Goal: Task Accomplishment & Management: Manage account settings

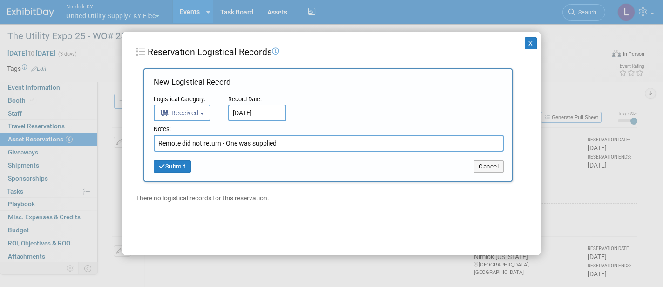
select select "3"
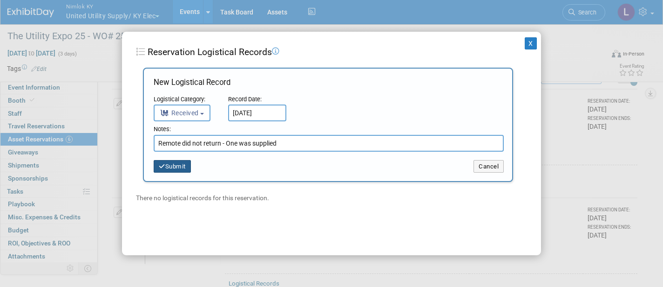
type input "Remote did not return - One was supplied"
click at [183, 164] on button "Submit" at bounding box center [172, 166] width 37 height 13
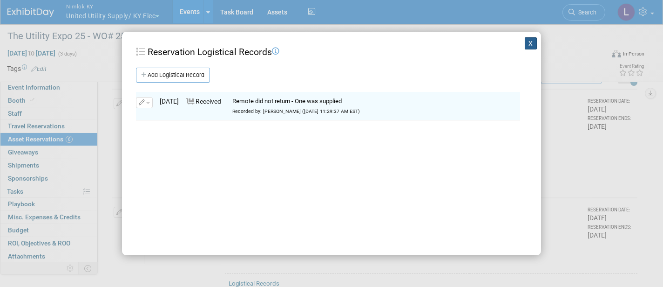
click at [530, 41] on button "X" at bounding box center [531, 43] width 12 height 12
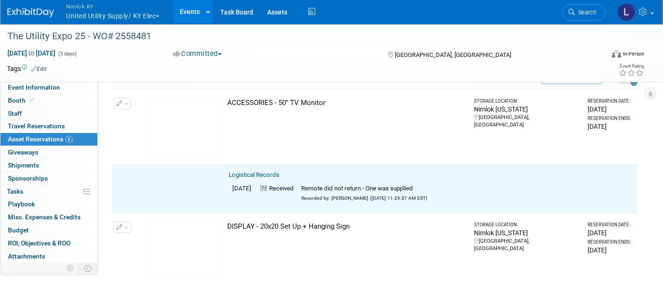
click at [125, 101] on button "button" at bounding box center [122, 103] width 17 height 11
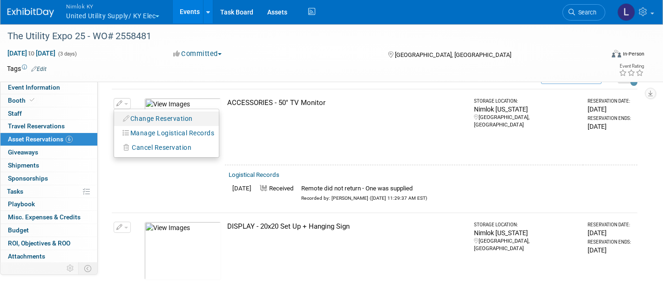
click at [156, 115] on button "Change Reservation" at bounding box center [158, 118] width 79 height 13
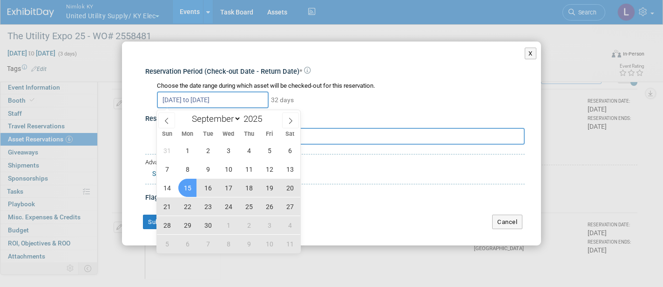
click at [260, 101] on input "Sep 15, 2025 to Oct 16, 2025" at bounding box center [213, 99] width 112 height 17
click at [187, 184] on span "15" at bounding box center [187, 187] width 18 height 18
type input "Sep 15, 2025"
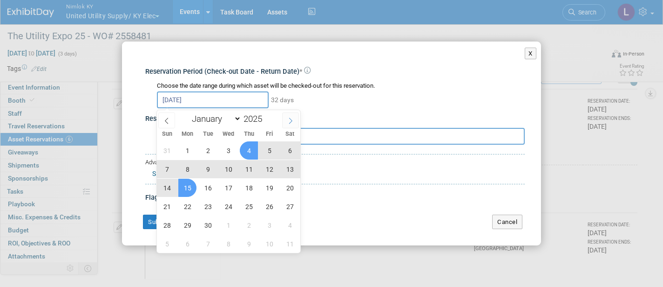
click at [291, 120] on icon at bounding box center [290, 120] width 7 height 7
select select "9"
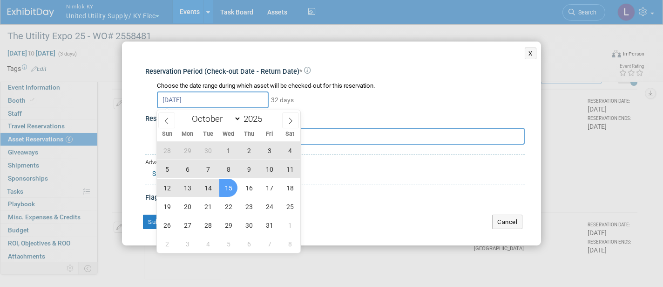
click at [228, 184] on span "15" at bounding box center [228, 187] width 18 height 18
type input "Sep 15, 2025 to Oct 15, 2025"
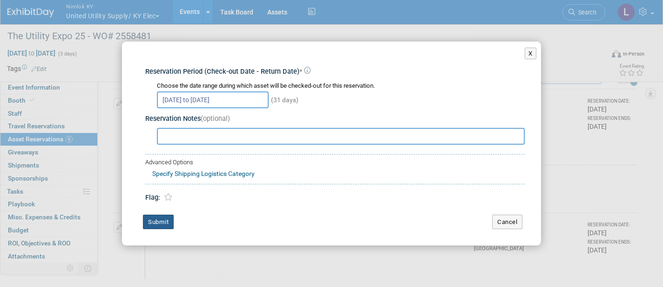
click at [162, 219] on button "Submit" at bounding box center [158, 221] width 31 height 15
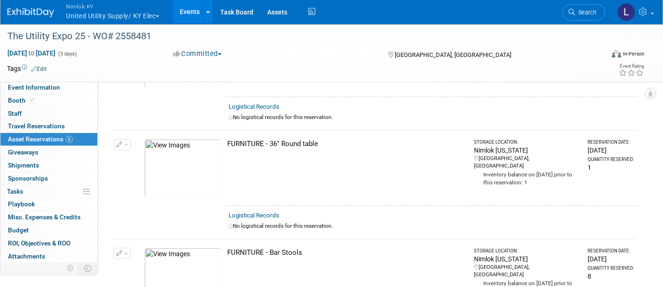
scroll to position [229, 0]
click at [271, 212] on link "Logistical Records" at bounding box center [254, 215] width 51 height 7
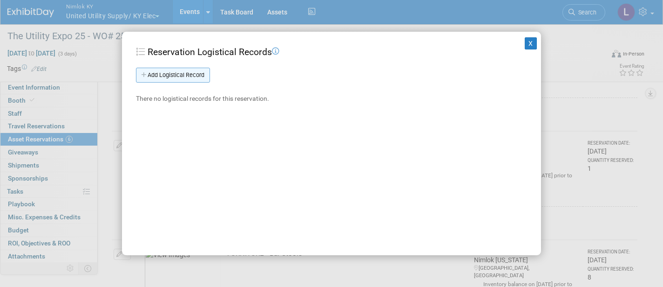
click at [188, 74] on link "Add Logistical Record" at bounding box center [173, 75] width 74 height 15
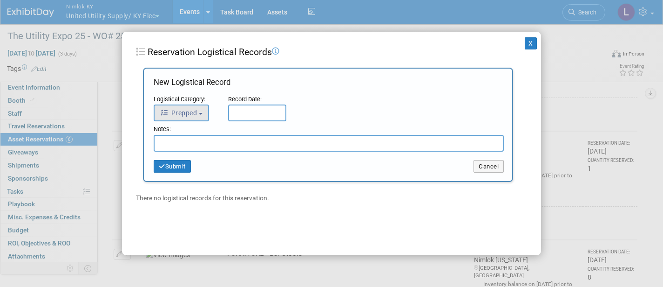
click at [200, 110] on button "Prepped" at bounding box center [181, 112] width 55 height 17
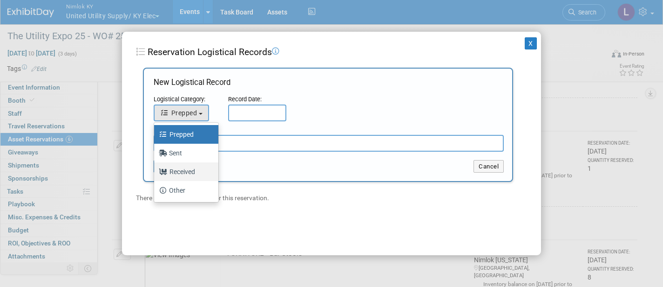
click at [189, 168] on label "Received" at bounding box center [184, 171] width 50 height 15
click at [156, 168] on input "Received" at bounding box center [153, 170] width 6 height 6
select select "3"
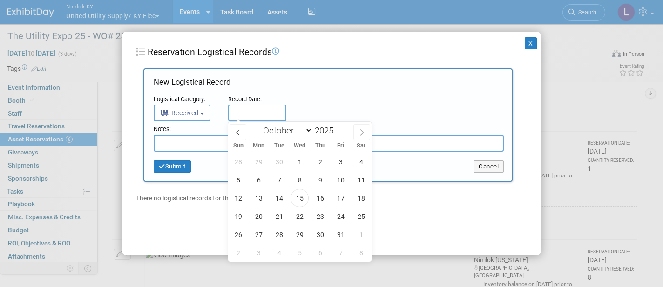
click at [264, 111] on input "text" at bounding box center [257, 112] width 58 height 17
click at [300, 198] on span "15" at bounding box center [300, 198] width 18 height 18
type input "Oct 15, 2025"
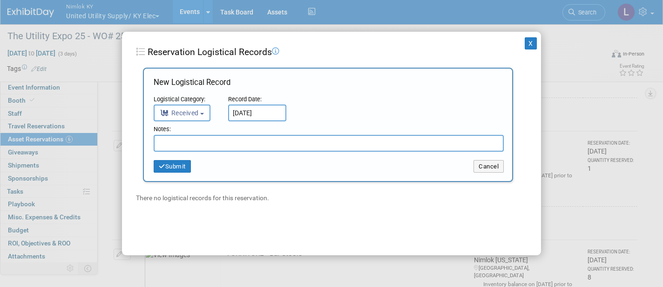
click at [198, 143] on input "text" at bounding box center [329, 143] width 350 height 17
drag, startPoint x: 240, startPoint y: 143, endPoint x: 154, endPoint y: 129, distance: 87.3
click at [154, 129] on div "Notes: Received in good condition Submit Cancel" at bounding box center [329, 149] width 350 height 48
type input "Received in good condition"
click at [180, 163] on button "Submit" at bounding box center [172, 166] width 37 height 13
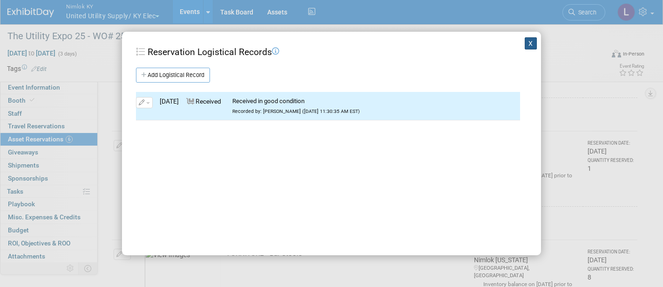
click at [534, 40] on button "X" at bounding box center [531, 43] width 12 height 12
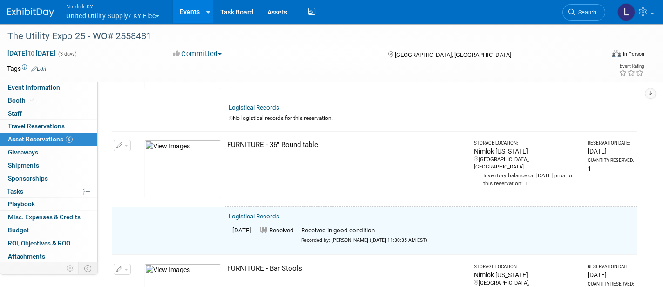
click at [127, 140] on button "button" at bounding box center [122, 145] width 17 height 11
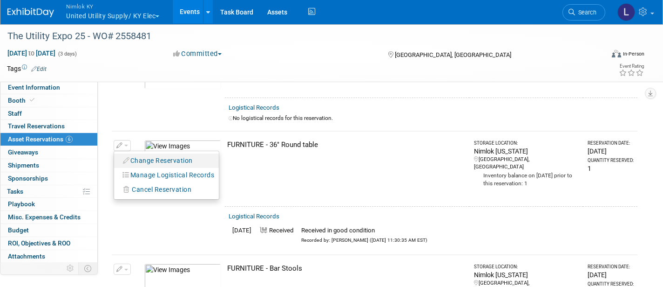
click at [178, 157] on button "Change Reservation" at bounding box center [158, 160] width 79 height 13
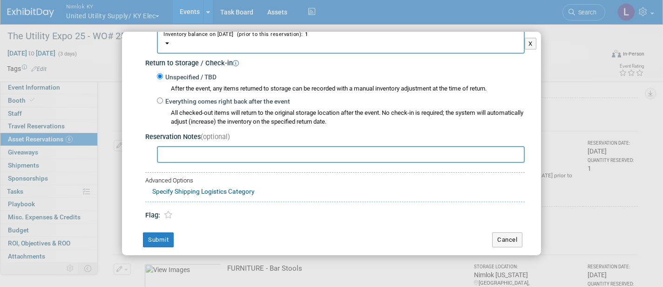
scroll to position [128, 0]
click at [159, 98] on input "Everything comes right back after the event" at bounding box center [160, 101] width 6 height 6
radio input "true"
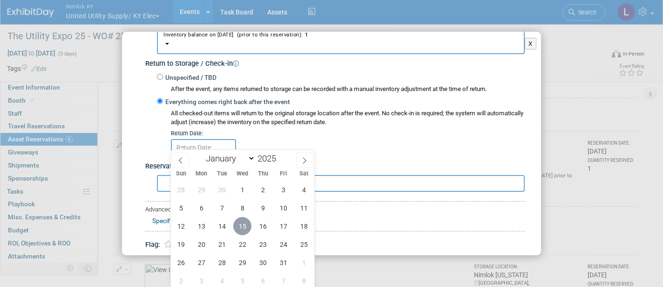
click at [242, 225] on span "15" at bounding box center [242, 226] width 18 height 18
type input "[DATE]"
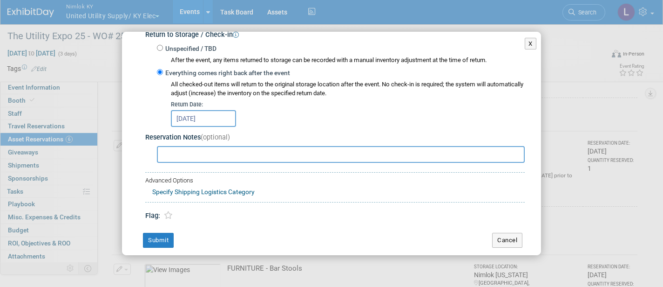
scroll to position [157, 0]
click at [164, 233] on button "Submit" at bounding box center [158, 240] width 31 height 15
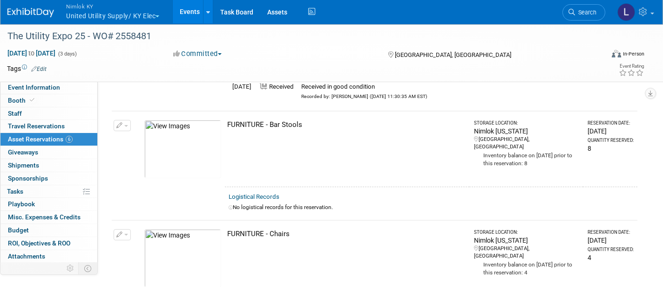
scroll to position [373, 0]
click at [274, 192] on link "Logistical Records" at bounding box center [254, 195] width 51 height 7
select select "9"
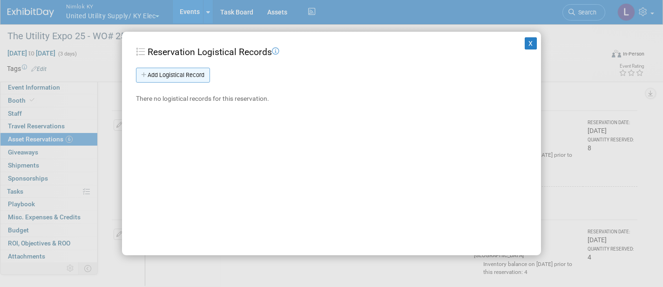
click at [202, 76] on link "Add Logistical Record" at bounding box center [173, 75] width 74 height 15
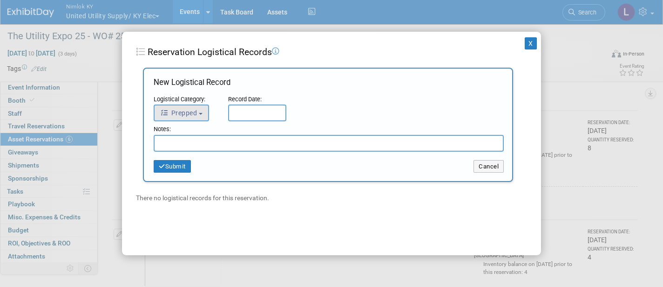
click at [204, 109] on button "Prepped" at bounding box center [181, 112] width 55 height 17
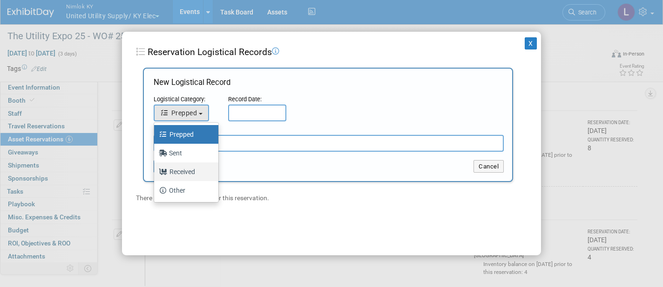
click at [192, 171] on label "Received" at bounding box center [184, 171] width 50 height 15
click at [156, 171] on input "Received" at bounding box center [153, 170] width 6 height 6
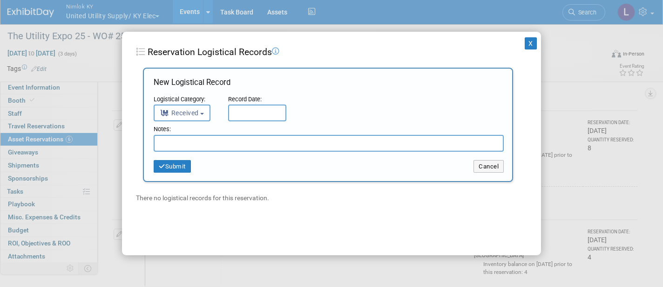
select select "3"
click at [252, 111] on input "text" at bounding box center [257, 112] width 58 height 17
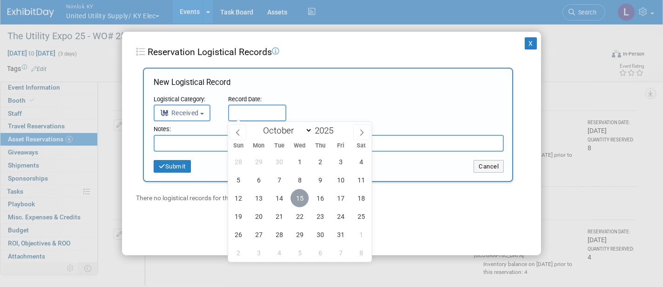
click at [299, 194] on span "15" at bounding box center [300, 198] width 18 height 18
type input "Oct 15, 2025"
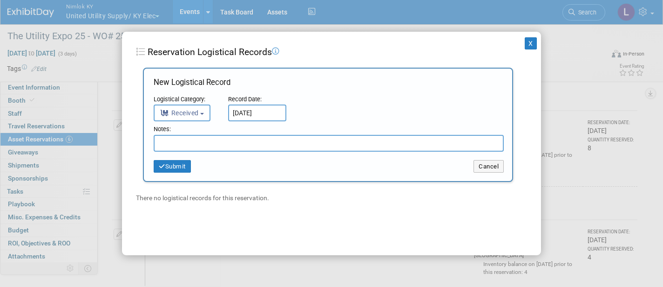
click at [237, 142] on input "text" at bounding box center [329, 143] width 350 height 17
paste input "Received in good condition"
type input "Received in good condition"
click at [185, 163] on button "Submit" at bounding box center [172, 166] width 37 height 13
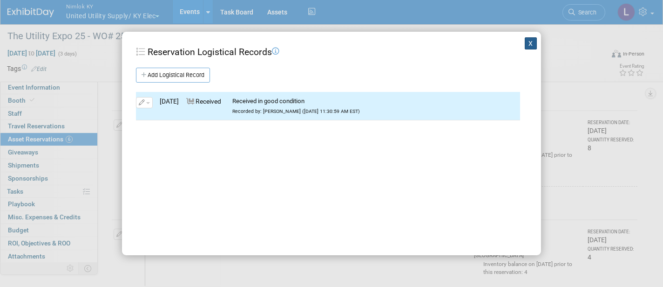
click at [530, 43] on button "X" at bounding box center [531, 43] width 12 height 12
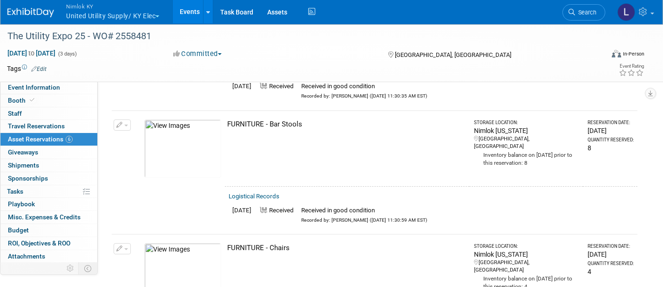
click at [124, 119] on button "button" at bounding box center [122, 124] width 17 height 11
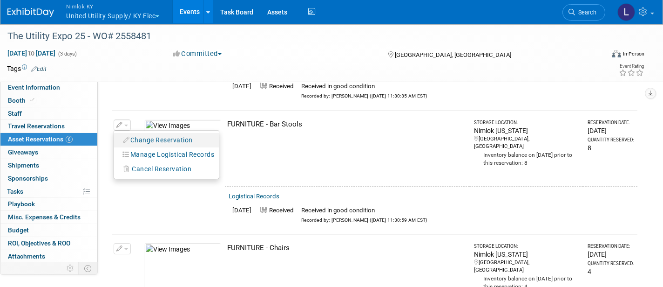
click at [153, 134] on button "Change Reservation" at bounding box center [158, 140] width 79 height 13
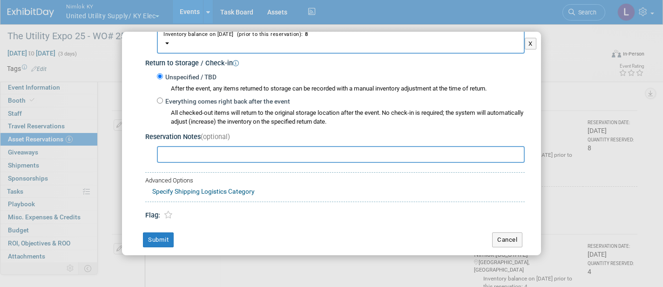
scroll to position [128, 0]
click at [161, 98] on input "Everything comes right back after the event" at bounding box center [160, 101] width 6 height 6
radio input "true"
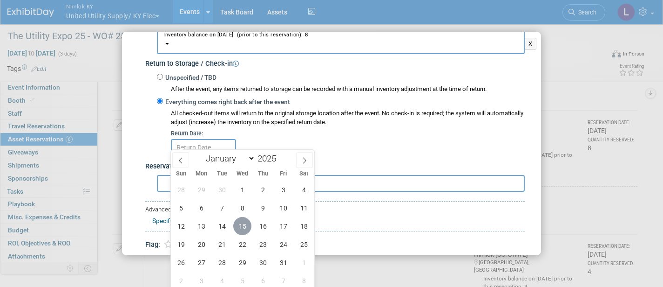
click at [244, 224] on span "15" at bounding box center [242, 226] width 18 height 18
type input "Oct 15, 2025"
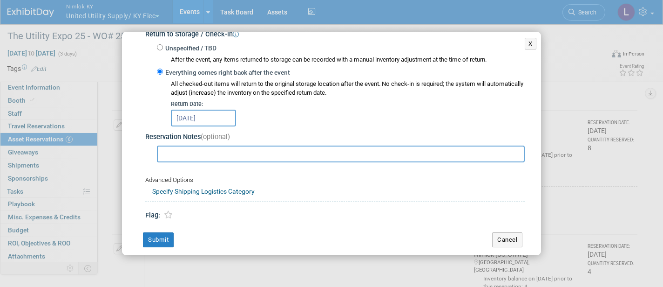
scroll to position [157, 0]
click at [167, 233] on button "Submit" at bounding box center [158, 240] width 31 height 15
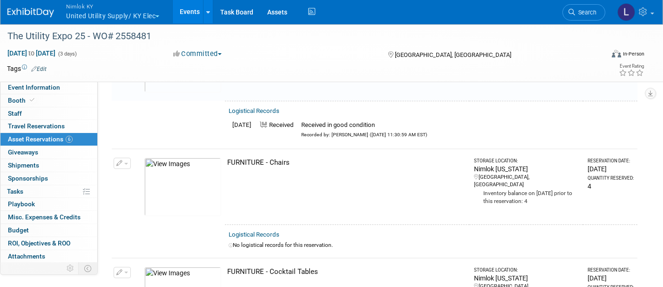
scroll to position [459, 0]
click at [267, 230] on link "Logistical Records" at bounding box center [254, 233] width 51 height 7
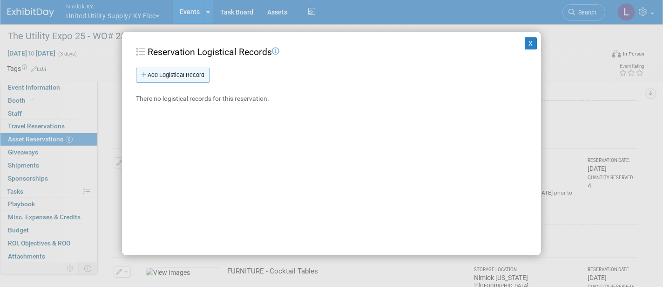
click at [198, 75] on link "Add Logistical Record" at bounding box center [173, 75] width 74 height 15
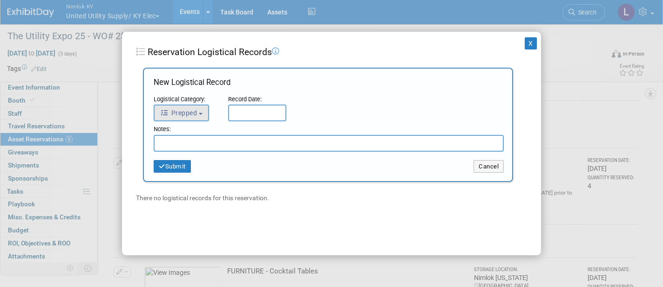
click at [203, 109] on button "Prepped" at bounding box center [181, 112] width 55 height 17
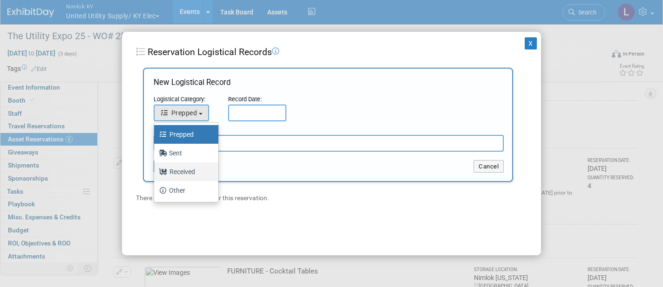
click at [189, 172] on label "Received" at bounding box center [184, 171] width 50 height 15
click at [156, 172] on input "Received" at bounding box center [153, 170] width 6 height 6
select select "3"
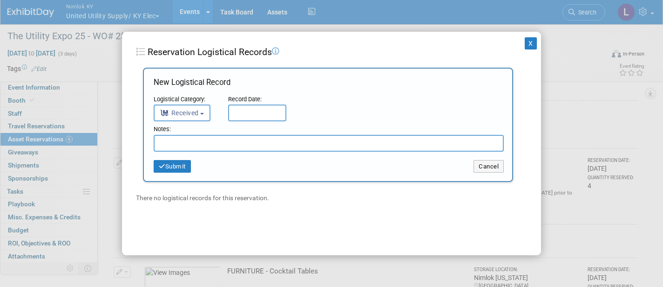
click at [252, 109] on input "text" at bounding box center [257, 112] width 58 height 17
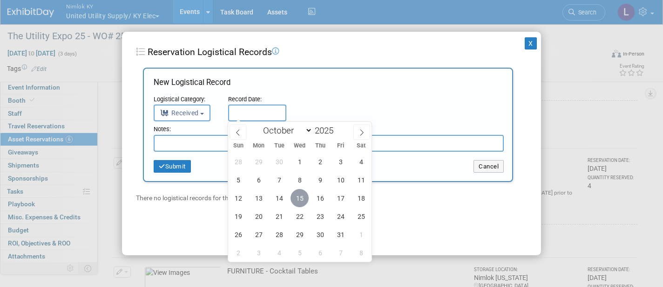
click at [298, 196] on span "15" at bounding box center [300, 198] width 18 height 18
type input "Oct 15, 2025"
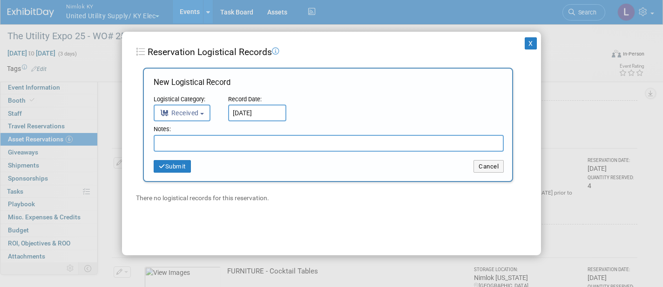
click at [196, 142] on input "text" at bounding box center [329, 143] width 350 height 17
paste input "Received in good condition"
type input "Received in good condition"
click at [180, 164] on button "Submit" at bounding box center [172, 166] width 37 height 13
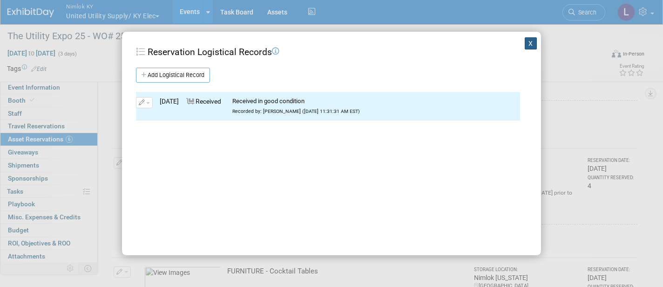
click at [532, 43] on button "X" at bounding box center [531, 43] width 12 height 12
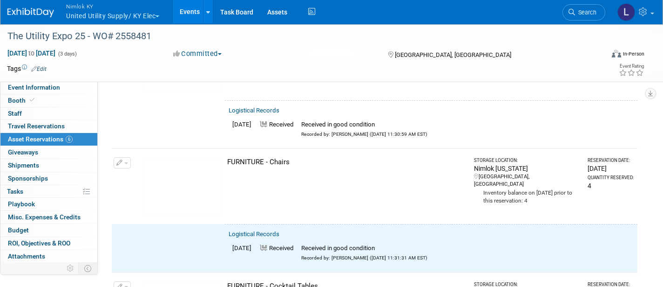
click at [124, 157] on button "button" at bounding box center [122, 162] width 17 height 11
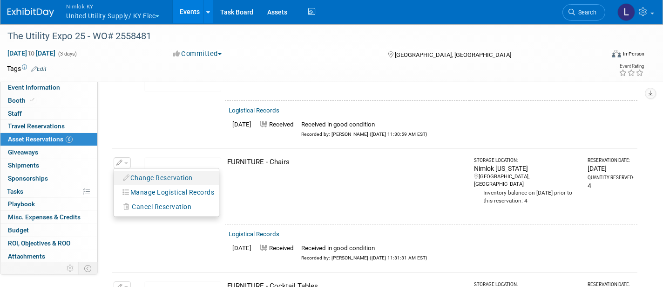
click at [169, 171] on button "Change Reservation" at bounding box center [158, 177] width 79 height 13
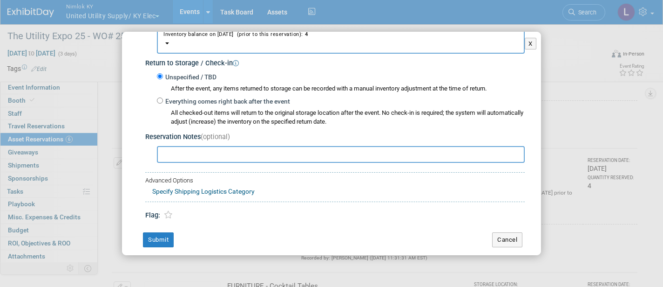
scroll to position [128, 0]
click at [161, 98] on input "Everything comes right back after the event" at bounding box center [160, 101] width 6 height 6
radio input "true"
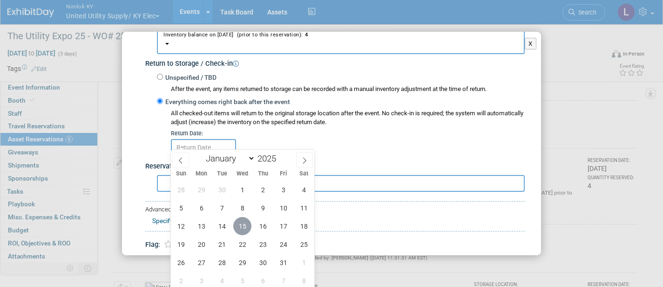
click at [245, 222] on span "15" at bounding box center [242, 226] width 18 height 18
type input "Oct 15, 2025"
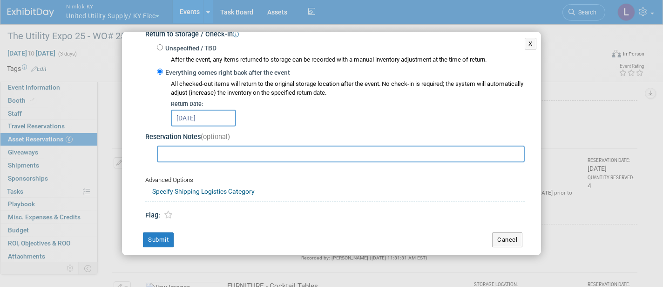
scroll to position [157, 0]
click at [161, 233] on button "Submit" at bounding box center [158, 240] width 31 height 15
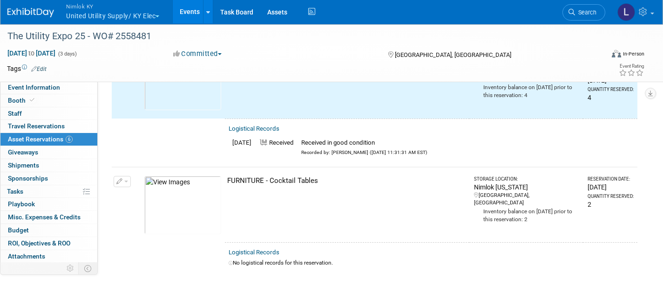
scroll to position [584, 0]
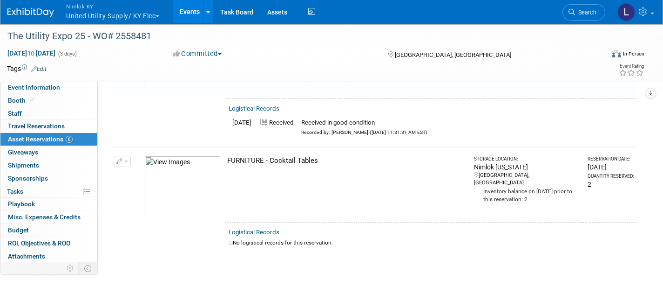
click at [264, 228] on link "Logistical Records" at bounding box center [254, 231] width 51 height 7
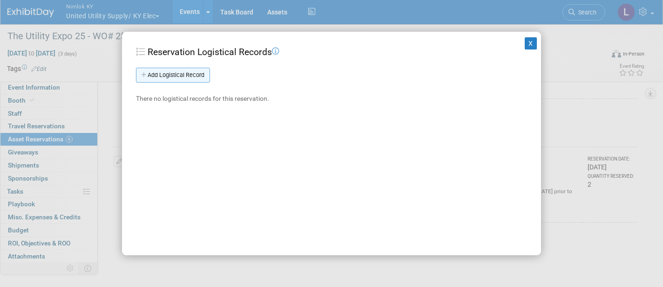
click at [203, 72] on link "Add Logistical Record" at bounding box center [173, 75] width 74 height 15
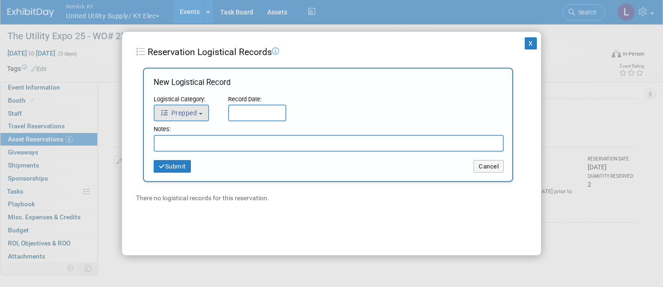
click at [206, 109] on button "Prepped" at bounding box center [181, 112] width 55 height 17
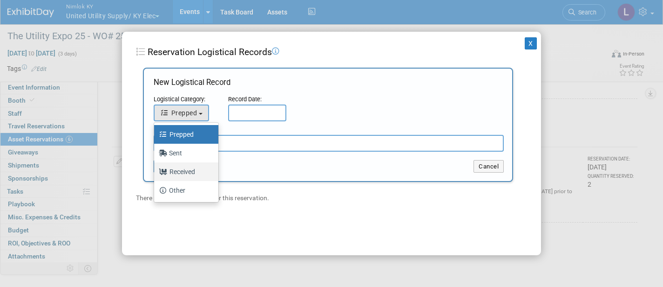
click at [193, 170] on label "Received" at bounding box center [184, 171] width 50 height 15
click at [156, 170] on input "Received" at bounding box center [153, 170] width 6 height 6
select select "3"
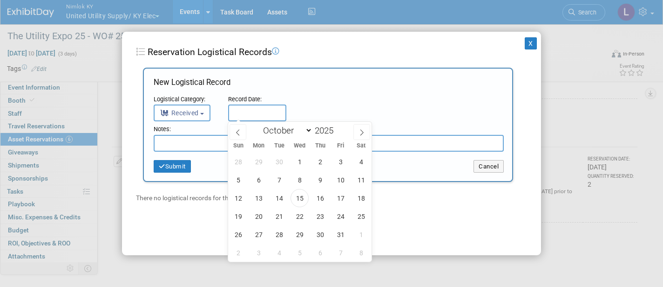
click at [264, 109] on input "text" at bounding box center [257, 112] width 58 height 17
click at [303, 198] on span "15" at bounding box center [300, 198] width 18 height 18
type input "Oct 15, 2025"
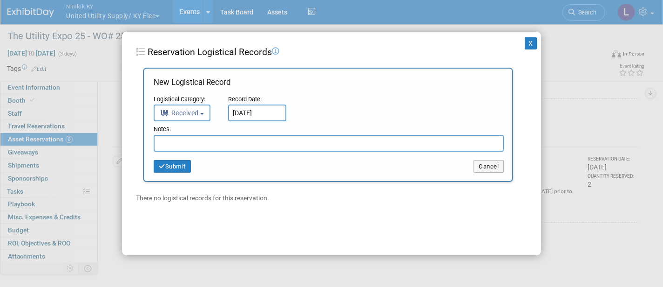
click at [224, 142] on input "text" at bounding box center [329, 143] width 350 height 17
paste input "Received in good condition"
type input "Received in good condition"
click at [185, 161] on button "Submit" at bounding box center [172, 166] width 37 height 13
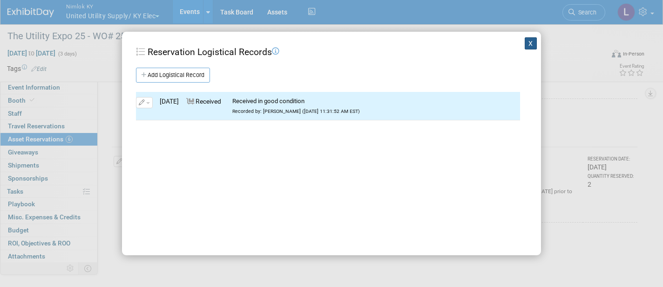
click at [531, 41] on button "X" at bounding box center [531, 43] width 12 height 12
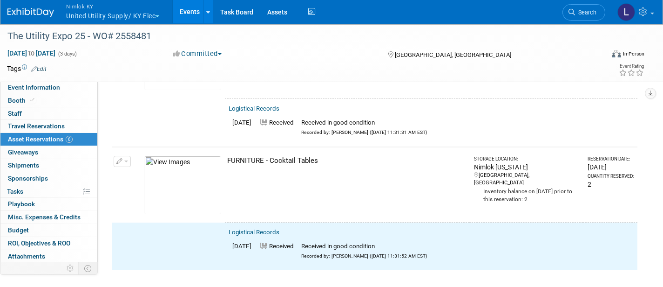
click at [124, 156] on button "button" at bounding box center [122, 161] width 17 height 11
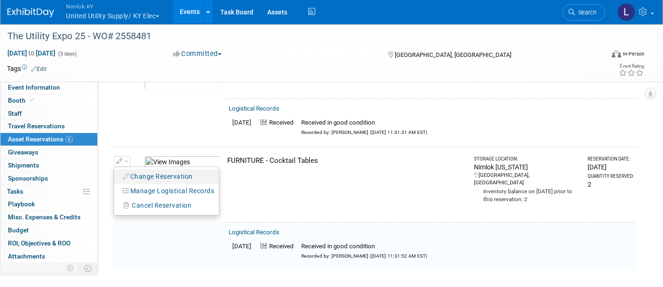
click at [150, 170] on button "Change Reservation" at bounding box center [158, 176] width 79 height 13
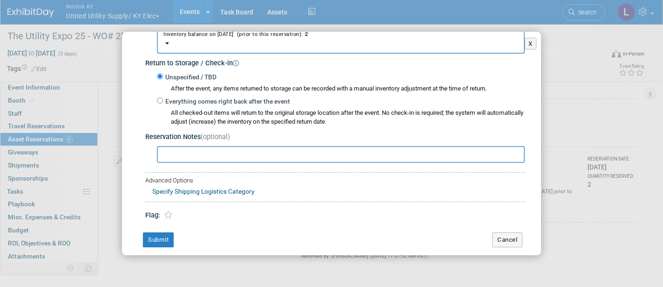
scroll to position [128, 0]
click at [161, 98] on input "Everything comes right back after the event" at bounding box center [160, 101] width 6 height 6
radio input "true"
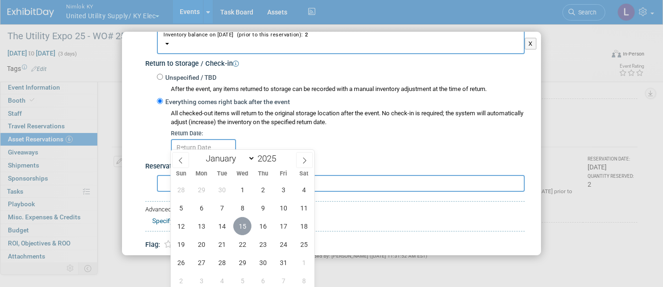
click at [241, 222] on span "15" at bounding box center [242, 226] width 18 height 18
type input "Oct 15, 2025"
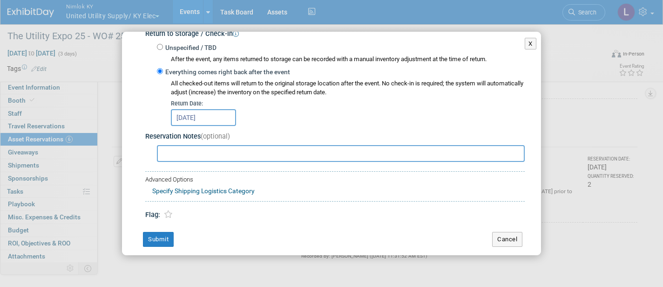
scroll to position [157, 0]
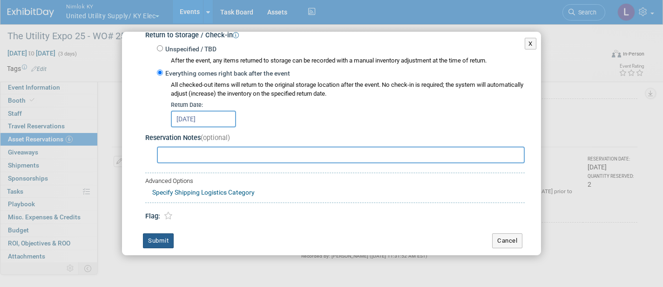
click at [170, 233] on button "Submit" at bounding box center [158, 240] width 31 height 15
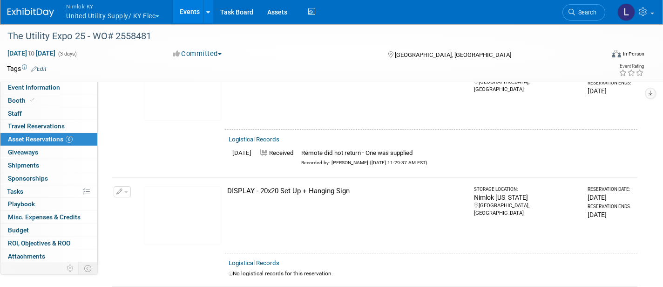
scroll to position [109, 0]
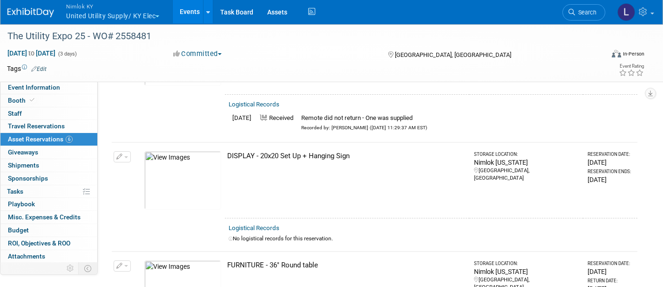
click at [266, 225] on link "Logistical Records" at bounding box center [254, 227] width 51 height 7
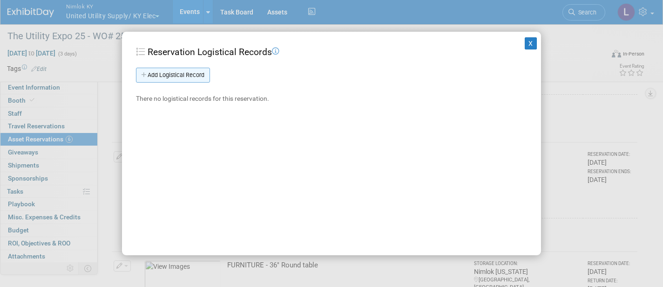
click at [187, 75] on link "Add Logistical Record" at bounding box center [173, 75] width 74 height 15
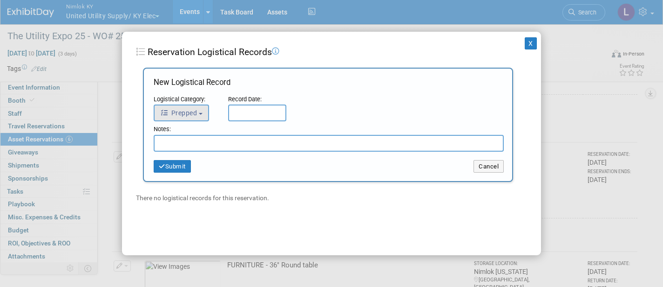
click at [201, 113] on b "button" at bounding box center [201, 114] width 4 height 2
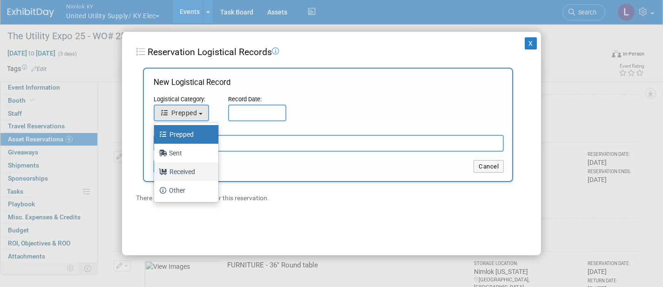
click at [193, 171] on label "Received" at bounding box center [184, 171] width 50 height 15
click at [156, 171] on input "Received" at bounding box center [153, 170] width 6 height 6
select select "3"
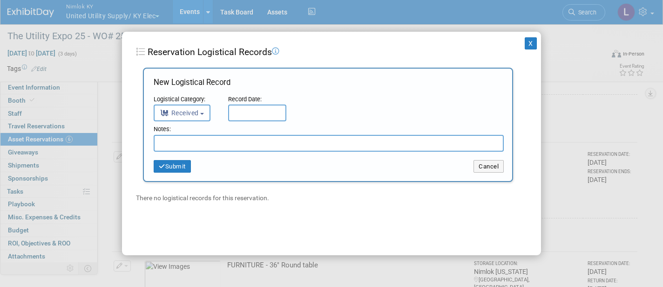
click at [253, 108] on input "text" at bounding box center [257, 112] width 58 height 17
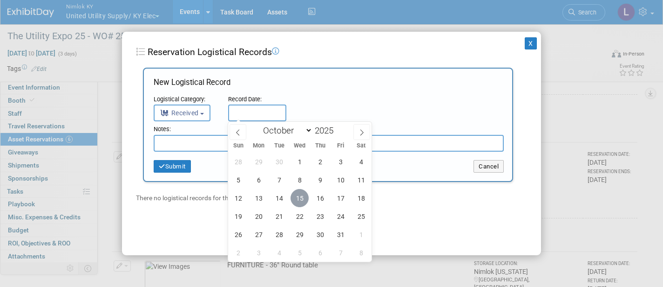
click at [296, 197] on span "15" at bounding box center [300, 198] width 18 height 18
type input "Oct 15, 2025"
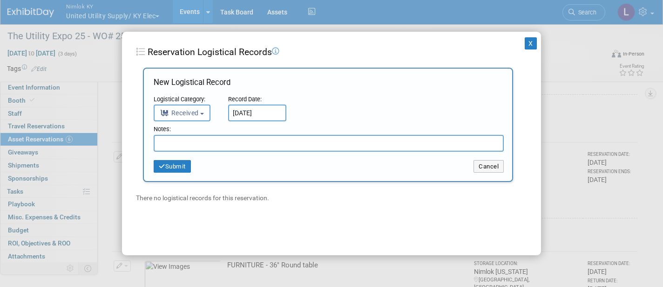
click at [189, 141] on input "text" at bounding box center [329, 143] width 350 height 17
click at [377, 141] on input "Panel 6 has (3) corner nicks, panel 7 has (4) corner nicks, laminate counter pa…" at bounding box center [329, 143] width 350 height 17
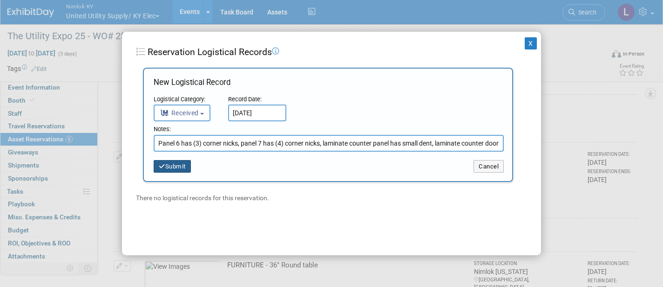
type input "Panel 6 has (3) corner nicks, panel 7 has (4) corner nicks, laminate counter pa…"
click at [179, 165] on button "Submit" at bounding box center [172, 166] width 37 height 13
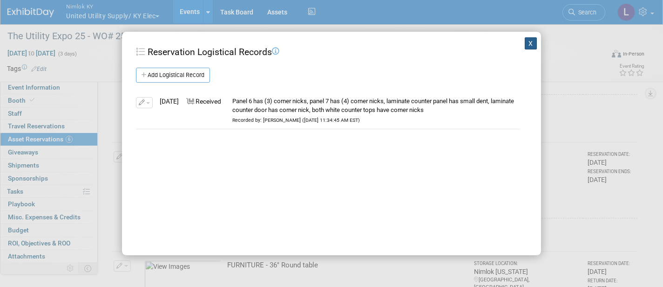
click at [533, 39] on button "X" at bounding box center [531, 43] width 12 height 12
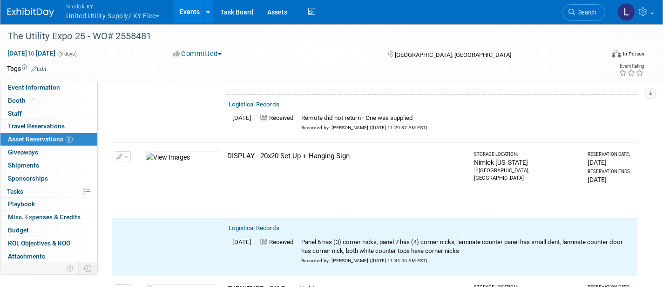
click at [125, 156] on span "button" at bounding box center [126, 157] width 4 height 2
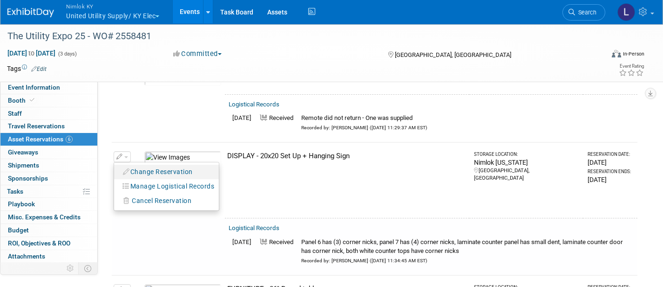
click at [179, 169] on button "Change Reservation" at bounding box center [158, 171] width 79 height 13
select select "8"
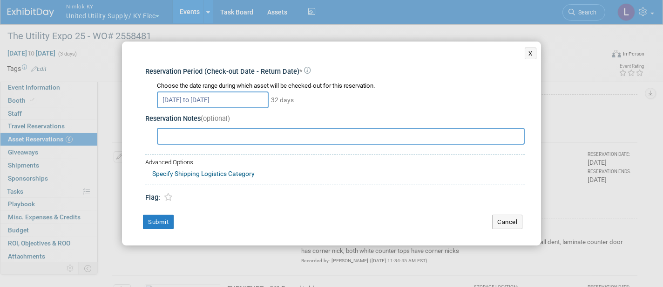
click at [257, 95] on input "Sep 15, 2025 to Oct 16, 2025" at bounding box center [213, 99] width 112 height 17
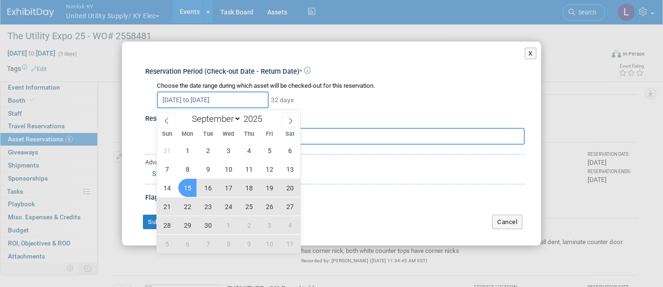
click at [189, 185] on span "15" at bounding box center [187, 187] width 18 height 18
type input "Sep 15, 2025"
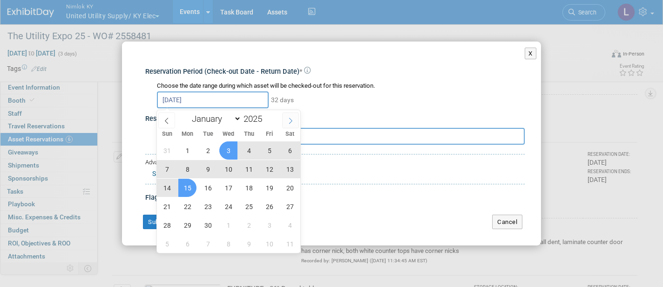
click at [291, 119] on icon at bounding box center [290, 120] width 7 height 7
select select "9"
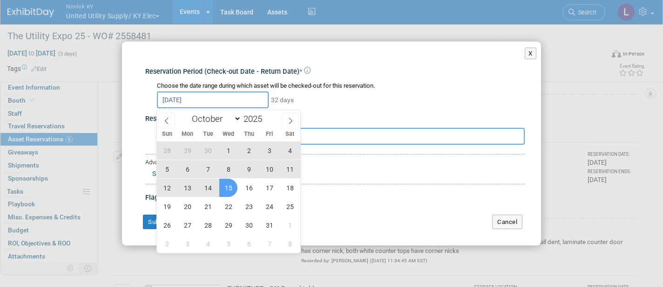
click at [228, 184] on span "15" at bounding box center [228, 187] width 18 height 18
type input "Sep 15, 2025 to Oct 15, 2025"
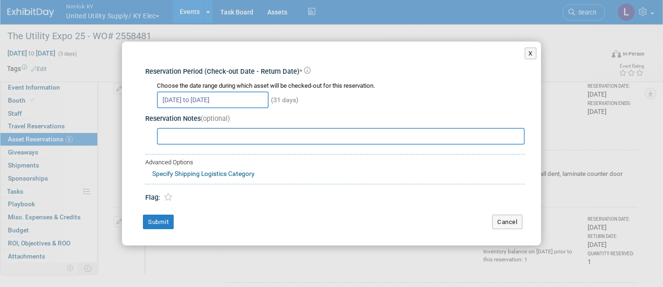
scroll to position [178, 0]
click at [164, 219] on button "Submit" at bounding box center [158, 221] width 31 height 15
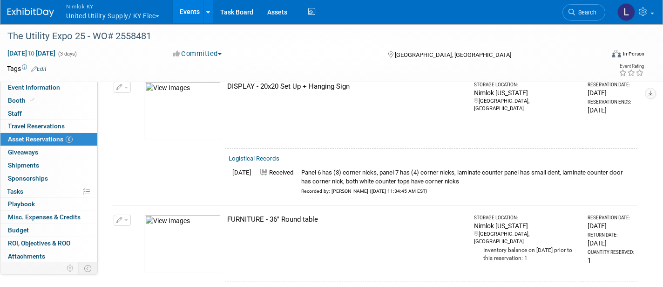
click at [89, 8] on span "Nimlok KY" at bounding box center [112, 6] width 93 height 10
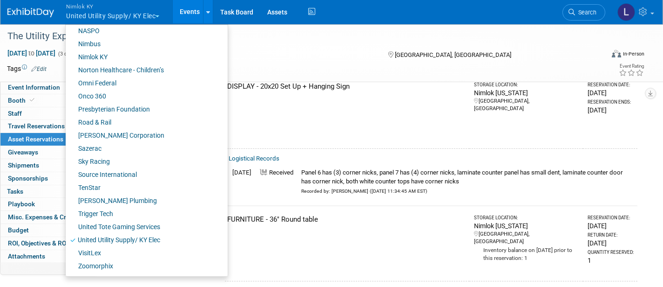
scroll to position [421, 0]
click at [100, 148] on link "Sazerac" at bounding box center [143, 148] width 155 height 13
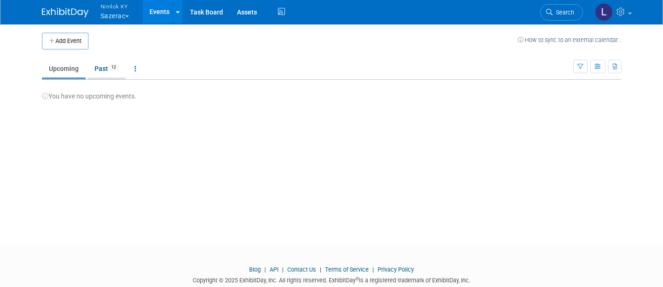
click at [105, 68] on link "Past 12" at bounding box center [107, 69] width 38 height 18
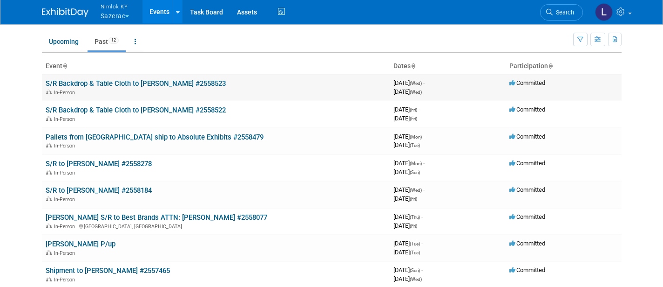
scroll to position [48, 0]
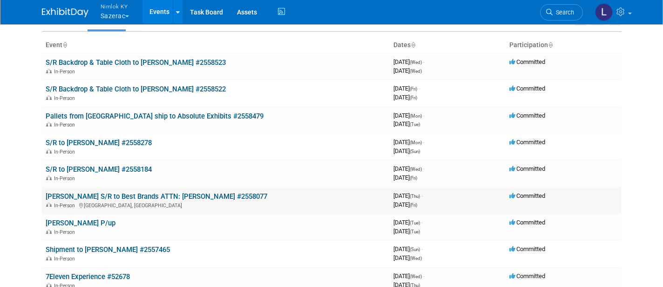
click at [140, 192] on link "[PERSON_NAME] S/R to Best Brands ATTN: [PERSON_NAME] #2558077" at bounding box center [157, 196] width 222 height 8
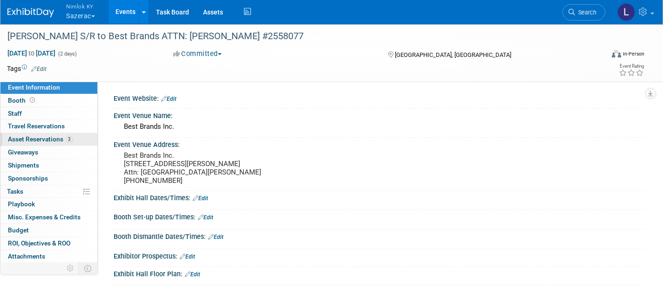
click at [54, 138] on span "Asset Reservations 3" at bounding box center [40, 138] width 65 height 7
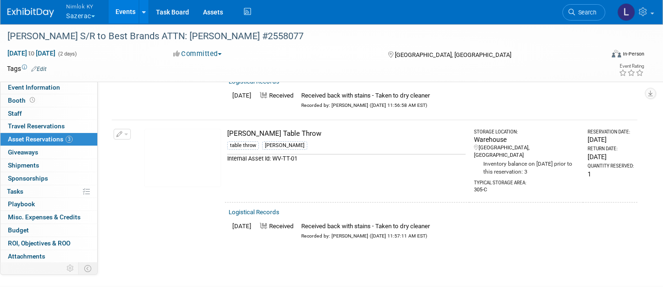
scroll to position [271, 0]
click at [130, 12] on link "Events" at bounding box center [126, 11] width 34 height 23
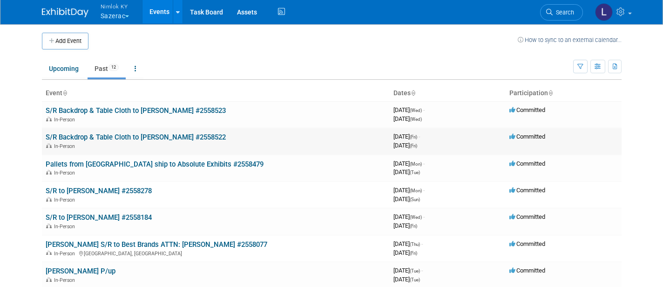
click at [137, 133] on link "S/R Backdrop & Table Cloth to Rick Henry #2558522" at bounding box center [136, 137] width 180 height 8
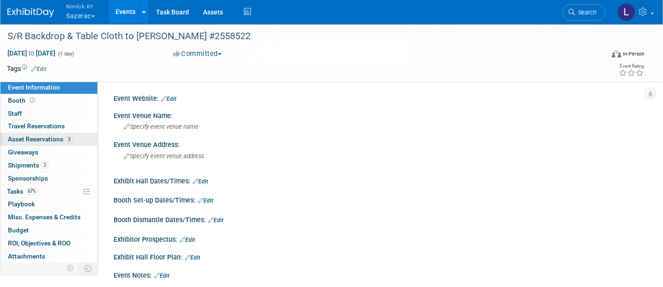
click at [55, 140] on span "Asset Reservations 3" at bounding box center [40, 138] width 65 height 7
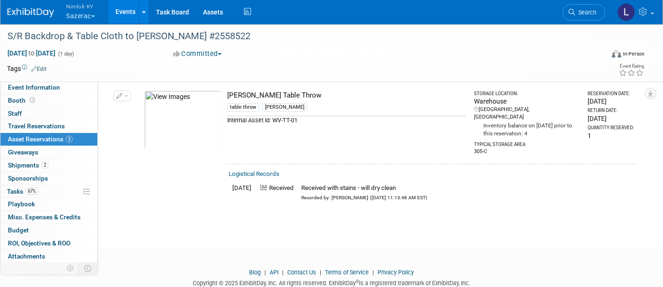
scroll to position [307, 0]
click at [124, 12] on link "Events" at bounding box center [126, 11] width 34 height 23
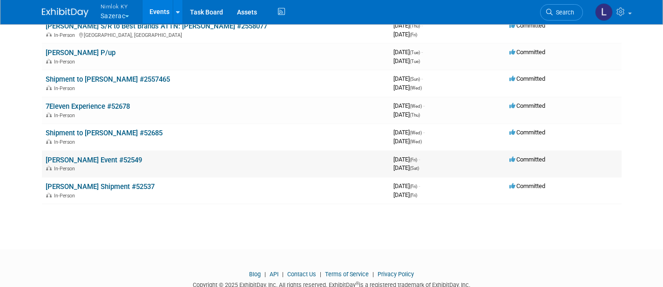
scroll to position [219, 0]
click at [118, 5] on span "Nimlok KY" at bounding box center [115, 6] width 29 height 10
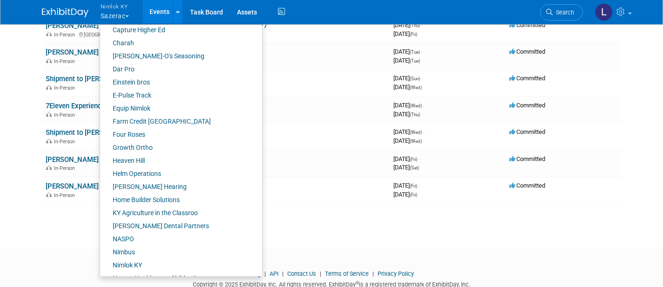
scroll to position [215, 0]
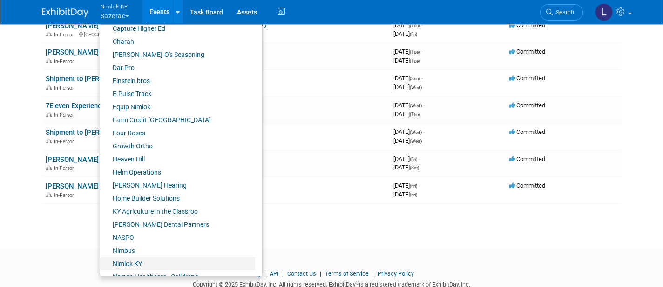
click at [137, 261] on link "Nimlok KY" at bounding box center [177, 263] width 155 height 13
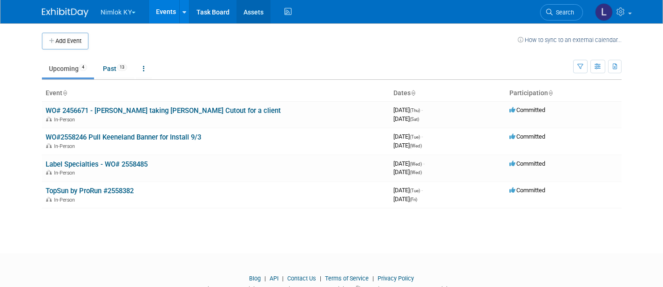
click at [257, 13] on link "Assets" at bounding box center [254, 11] width 34 height 23
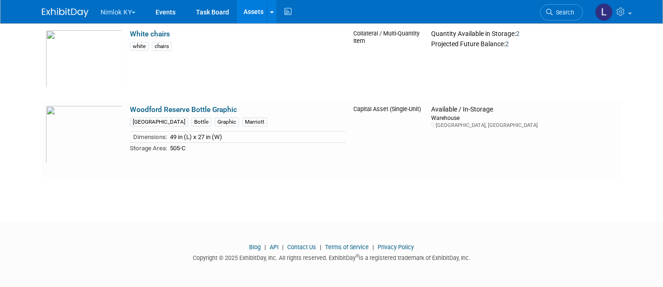
scroll to position [3023, 0]
click at [119, 12] on button "Nimlok KY" at bounding box center [124, 10] width 48 height 20
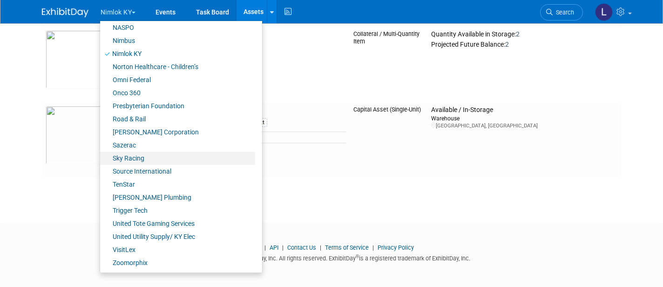
scroll to position [421, 0]
click at [132, 143] on link "Sazerac" at bounding box center [177, 145] width 155 height 13
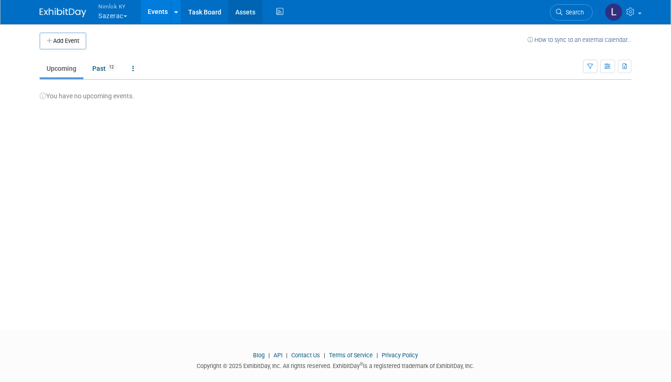
click at [250, 12] on link "Assets" at bounding box center [245, 11] width 34 height 23
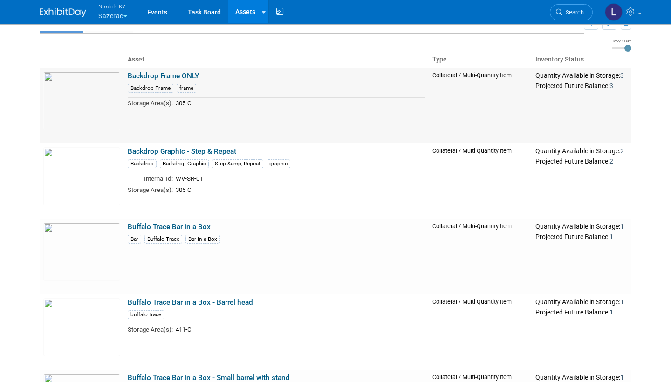
scroll to position [49, 0]
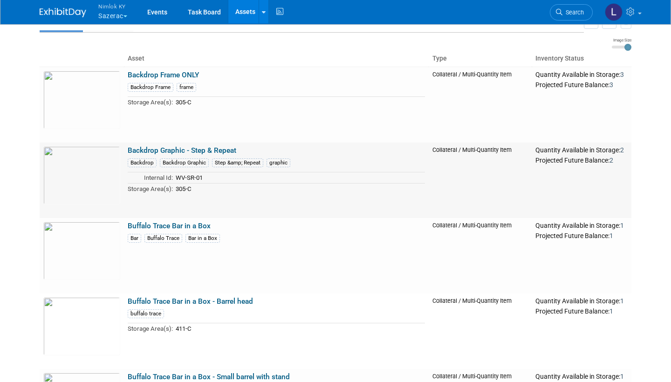
click at [198, 149] on link "Backdrop Graphic - Step & Repeat" at bounding box center [182, 150] width 109 height 8
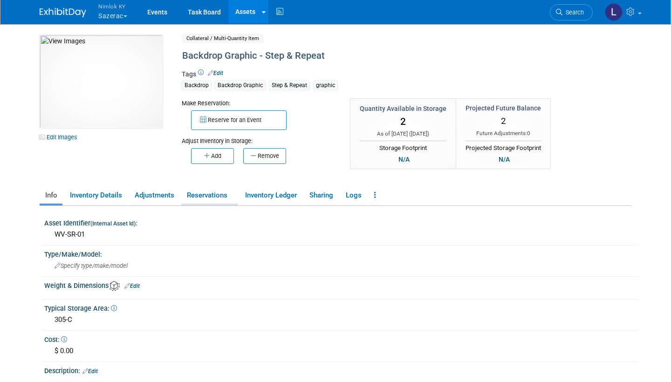
click at [219, 191] on link "Reservations" at bounding box center [209, 195] width 56 height 16
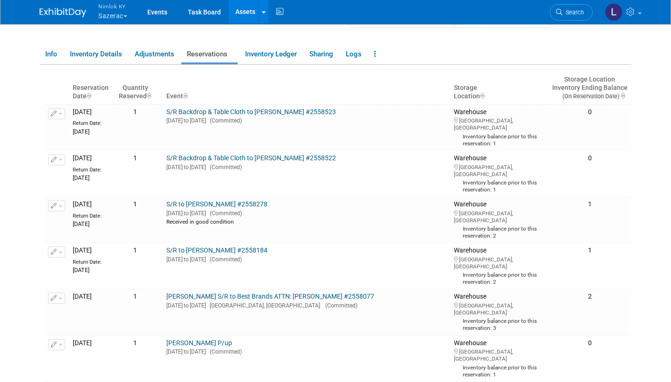
scroll to position [141, 0]
click at [161, 12] on link "Events" at bounding box center [157, 11] width 34 height 23
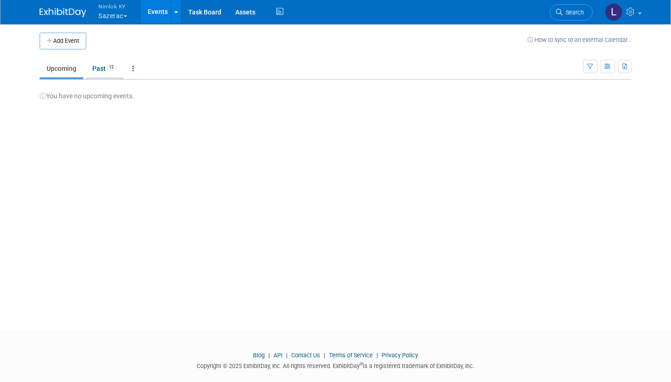
click at [101, 66] on link "Past 12" at bounding box center [104, 69] width 38 height 18
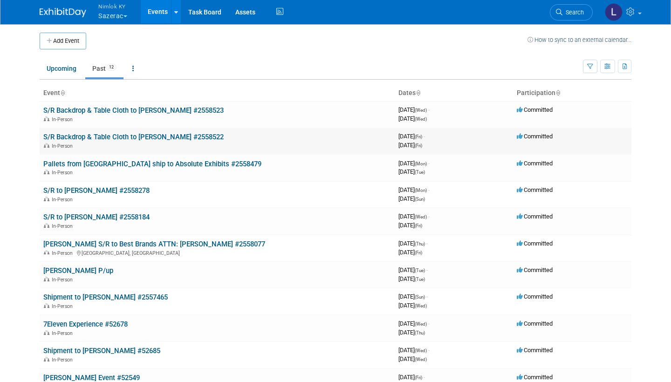
click at [109, 134] on link "S/R Backdrop & Table Cloth to [PERSON_NAME] #2558522" at bounding box center [133, 137] width 180 height 8
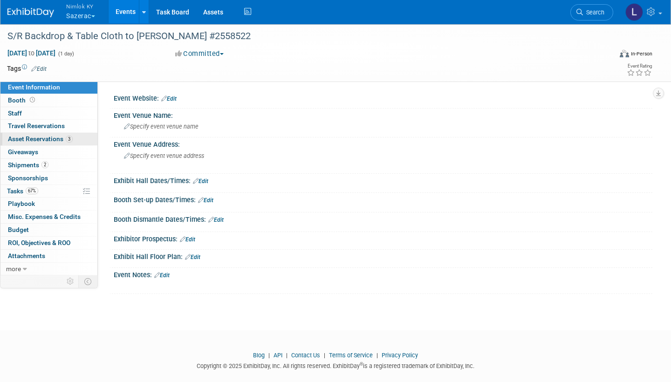
click at [50, 136] on span "Asset Reservations 3" at bounding box center [40, 138] width 65 height 7
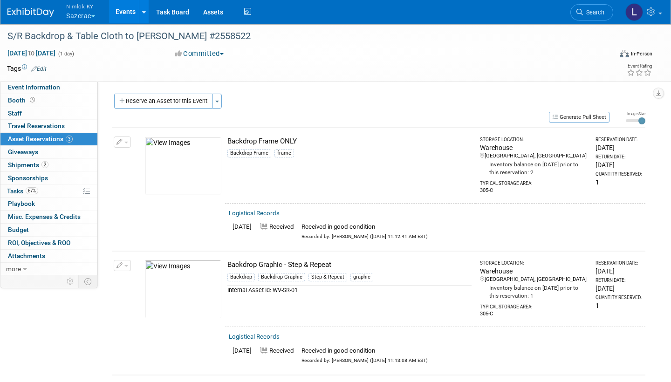
click at [123, 260] on button "button" at bounding box center [122, 265] width 17 height 11
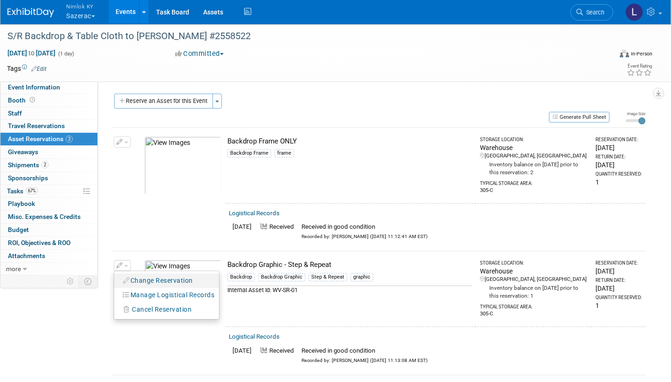
click at [151, 277] on button "Change Reservation" at bounding box center [158, 280] width 79 height 13
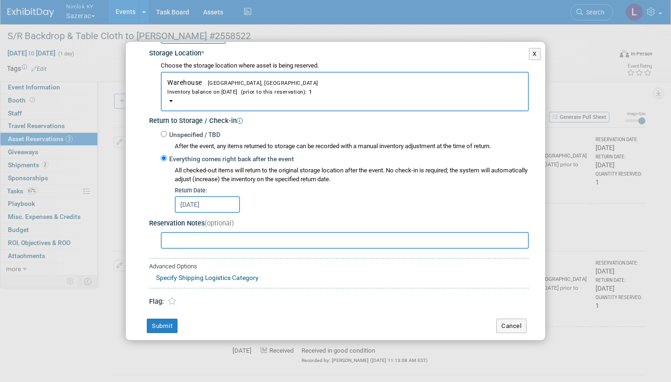
scroll to position [155, 0]
click at [535, 53] on button "X" at bounding box center [535, 54] width 12 height 12
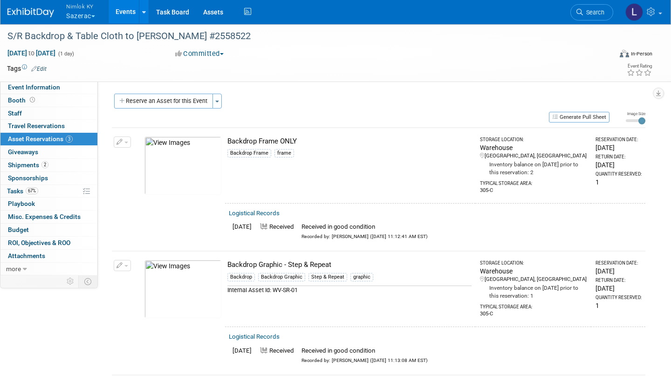
click at [131, 11] on link "Events" at bounding box center [126, 11] width 34 height 23
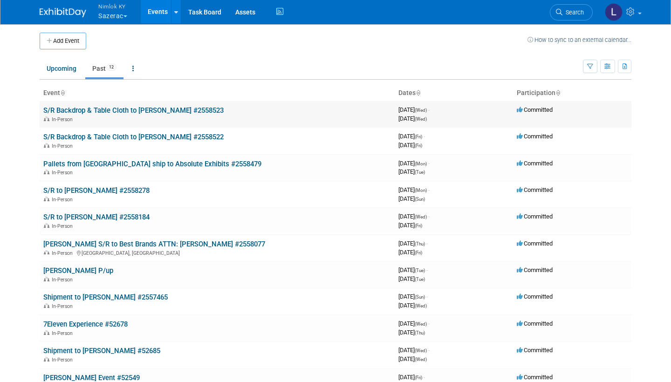
click at [124, 109] on link "S/R Backdrop & Table Cloth to [PERSON_NAME] #2558523" at bounding box center [133, 110] width 180 height 8
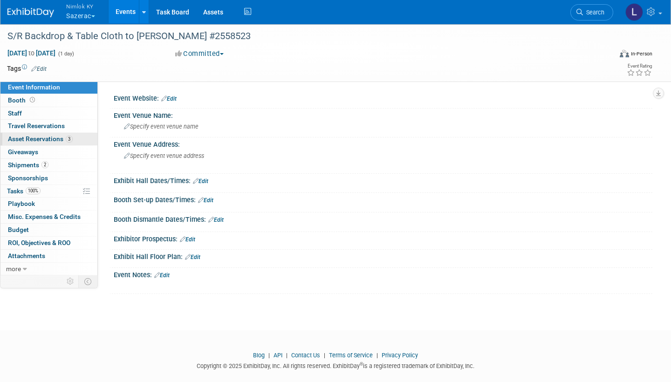
click at [58, 137] on span "Asset Reservations 3" at bounding box center [40, 138] width 65 height 7
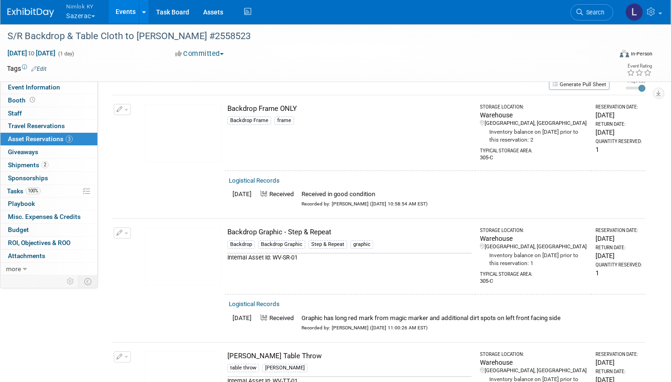
scroll to position [32, 0]
click at [215, 14] on link "Assets" at bounding box center [213, 11] width 34 height 23
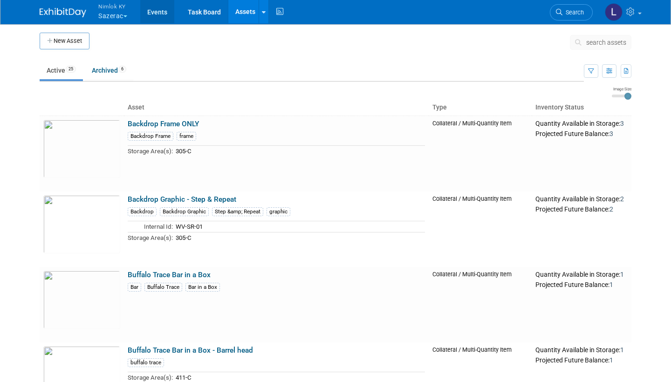
click at [156, 12] on link "Events" at bounding box center [157, 11] width 34 height 23
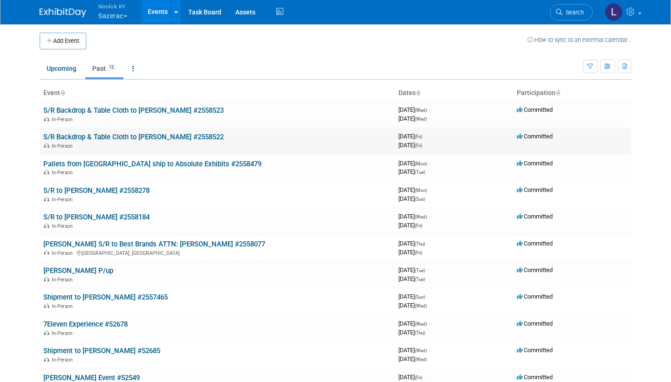
click at [150, 133] on link "S/R Backdrop & Table Cloth to [PERSON_NAME] #2558522" at bounding box center [133, 137] width 180 height 8
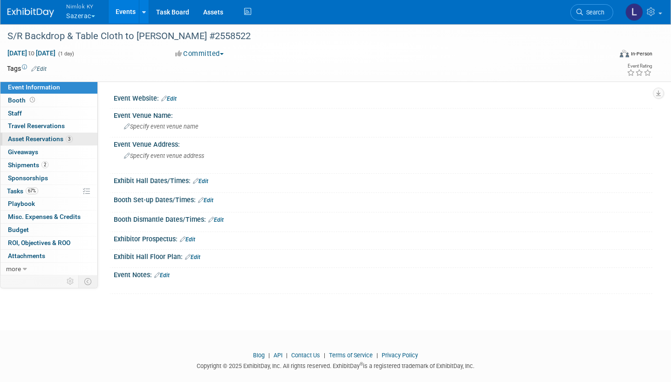
click at [55, 138] on span "Asset Reservations 3" at bounding box center [40, 138] width 65 height 7
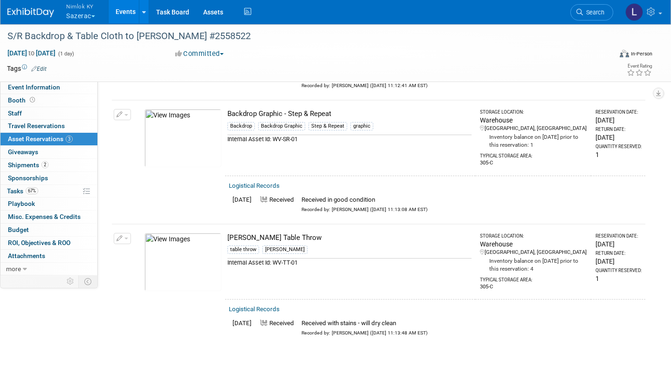
scroll to position [152, 0]
click at [125, 11] on link "Events" at bounding box center [126, 11] width 34 height 23
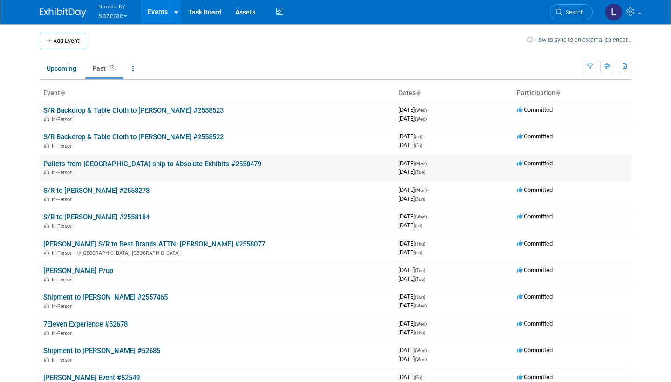
click at [110, 162] on link "Pallets from [GEOGRAPHIC_DATA] ship to Absolute Exhibits #2558479" at bounding box center [152, 164] width 218 height 8
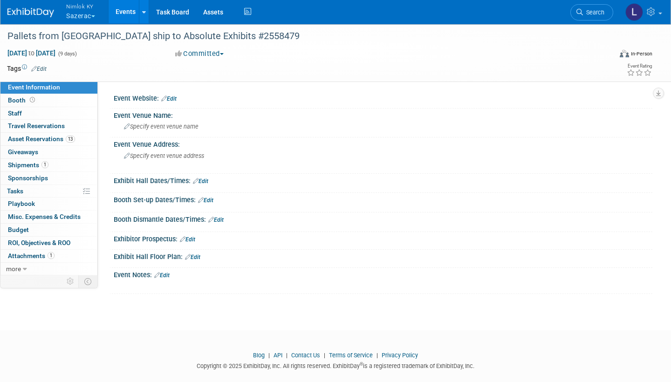
click at [126, 10] on link "Events" at bounding box center [126, 11] width 34 height 23
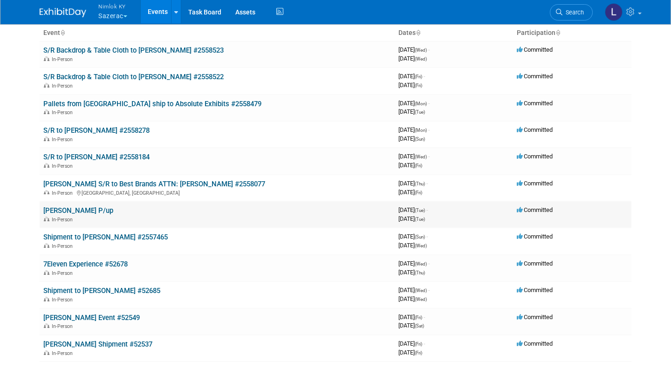
scroll to position [62, 0]
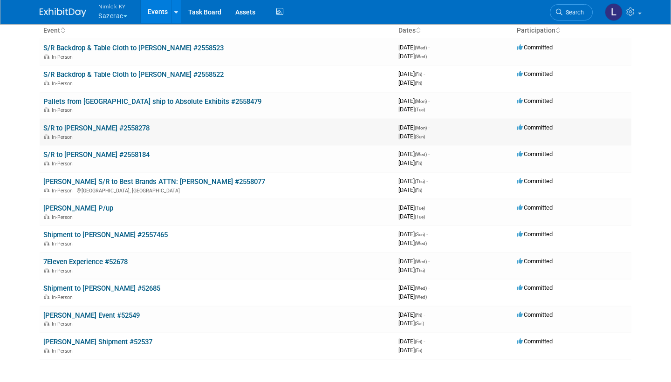
click at [93, 124] on link "S/R to [PERSON_NAME] #2558278" at bounding box center [96, 128] width 106 height 8
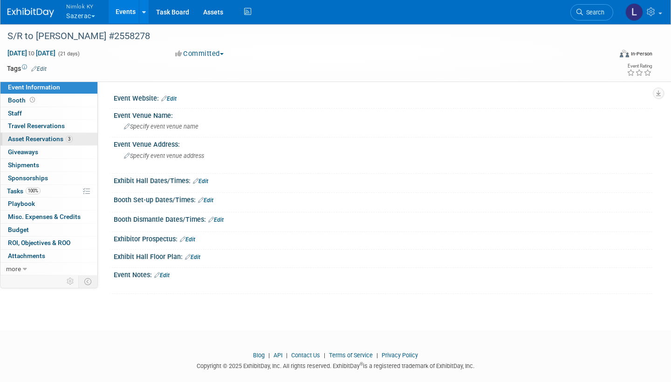
click at [50, 138] on span "Asset Reservations 3" at bounding box center [40, 138] width 65 height 7
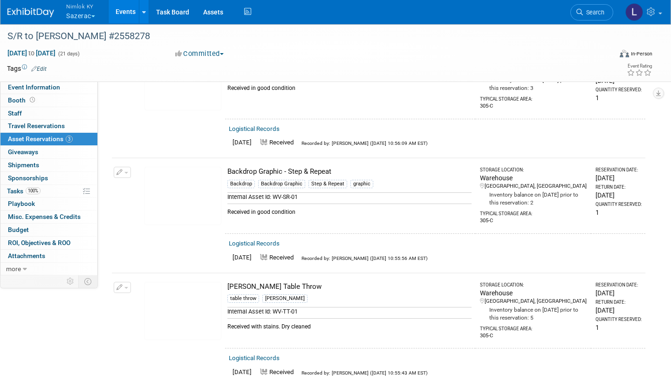
scroll to position [86, 0]
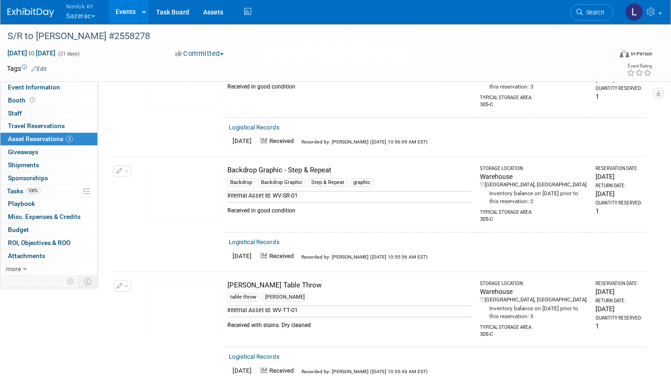
click at [125, 13] on link "Events" at bounding box center [126, 11] width 34 height 23
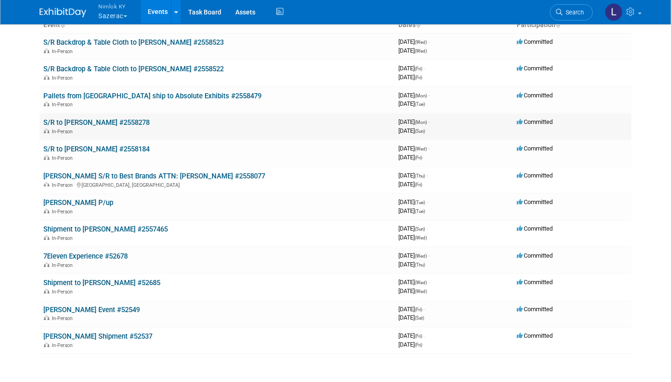
scroll to position [69, 0]
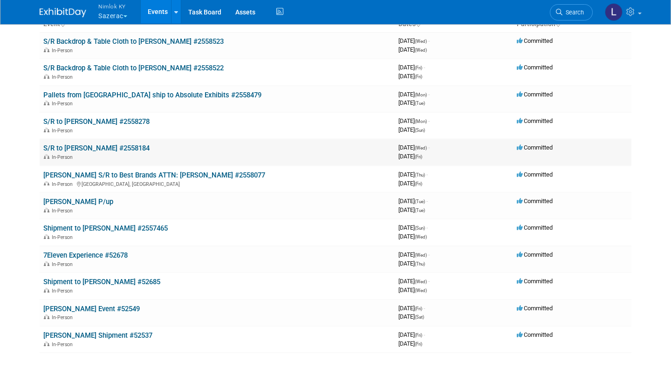
click at [104, 144] on link "S/R to [PERSON_NAME] #2558184" at bounding box center [96, 148] width 106 height 8
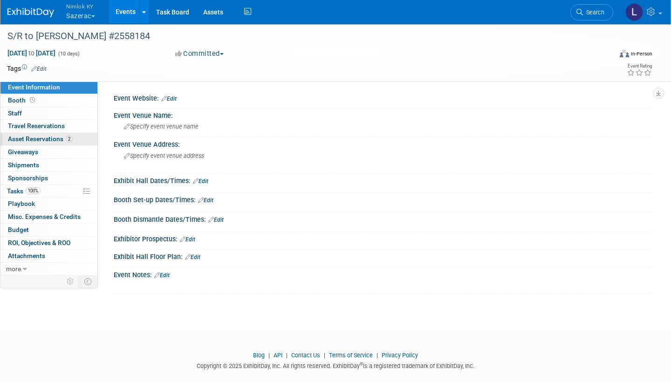
click at [56, 136] on span "Asset Reservations 2" at bounding box center [40, 138] width 65 height 7
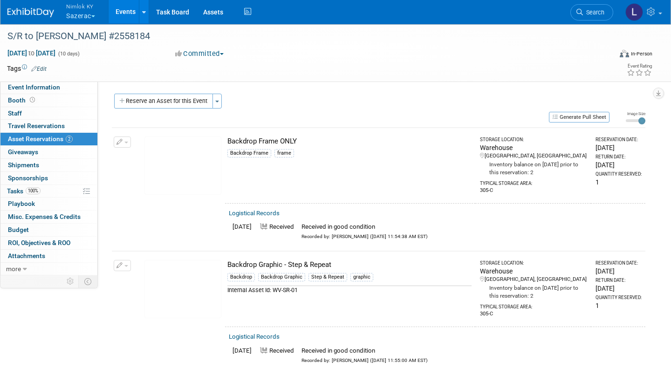
click at [129, 11] on link "Events" at bounding box center [126, 11] width 34 height 23
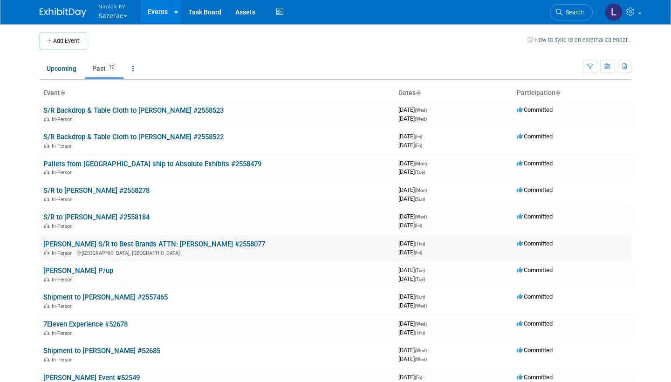
click at [146, 240] on link "[PERSON_NAME] S/R to Best Brands ATTN: [PERSON_NAME] #2558077" at bounding box center [154, 244] width 222 height 8
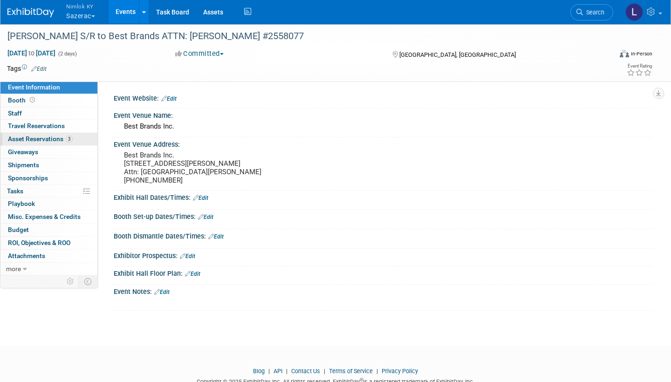
click at [47, 137] on span "Asset Reservations 3" at bounding box center [40, 138] width 65 height 7
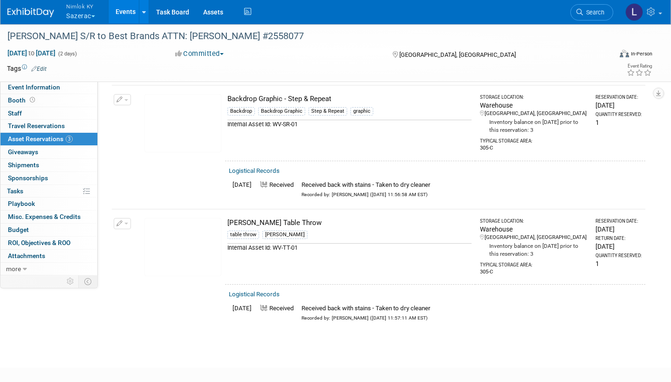
scroll to position [167, 0]
click at [129, 11] on link "Events" at bounding box center [126, 11] width 34 height 23
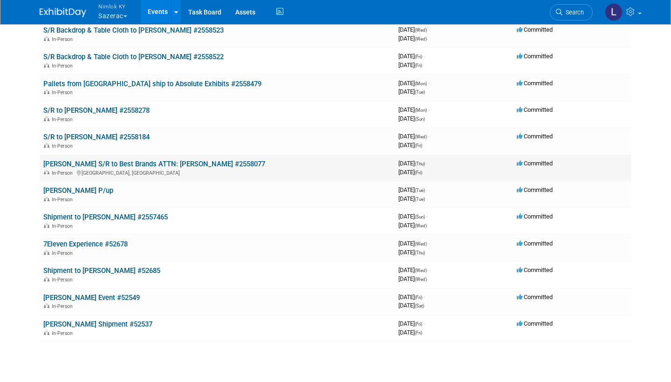
scroll to position [89, 0]
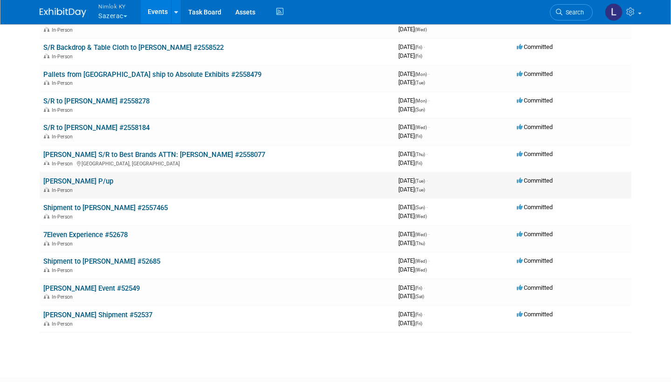
click at [85, 177] on link "[PERSON_NAME] P/up" at bounding box center [78, 181] width 70 height 8
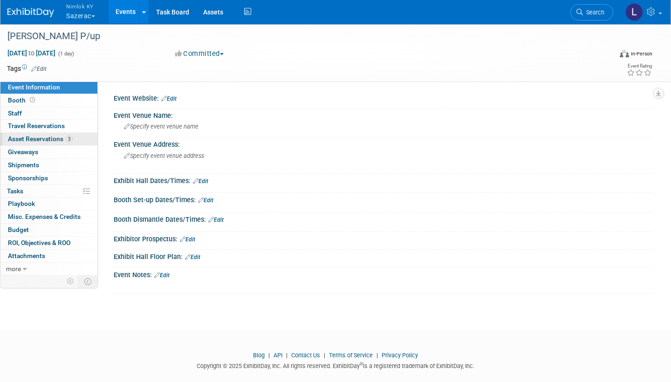
click at [59, 138] on span "Asset Reservations 3" at bounding box center [40, 138] width 65 height 7
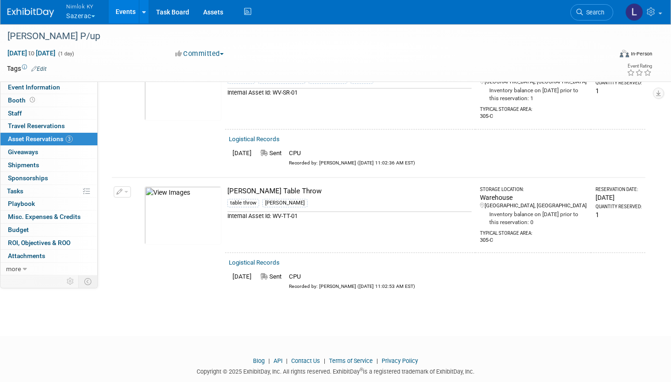
scroll to position [202, 0]
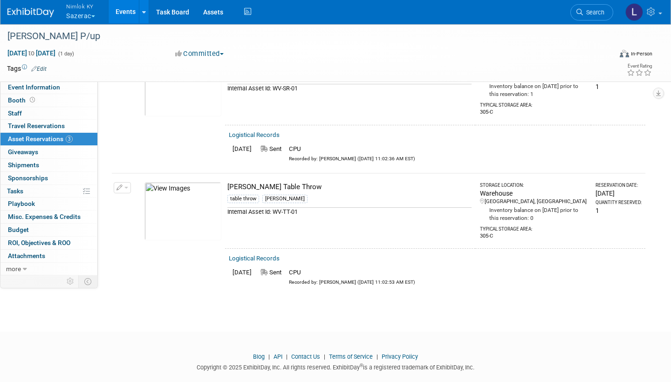
click at [269, 255] on link "Logistical Records" at bounding box center [254, 258] width 51 height 7
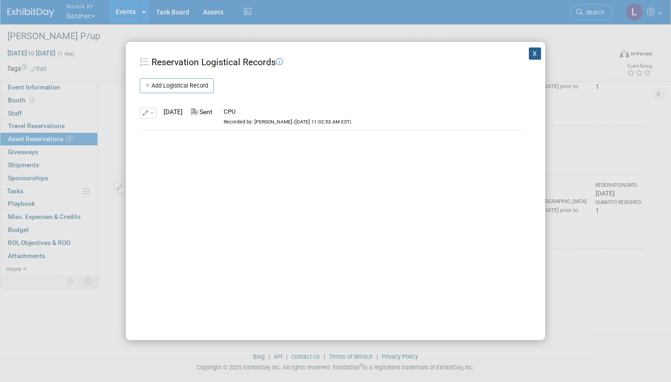
click at [534, 53] on button "X" at bounding box center [535, 54] width 12 height 12
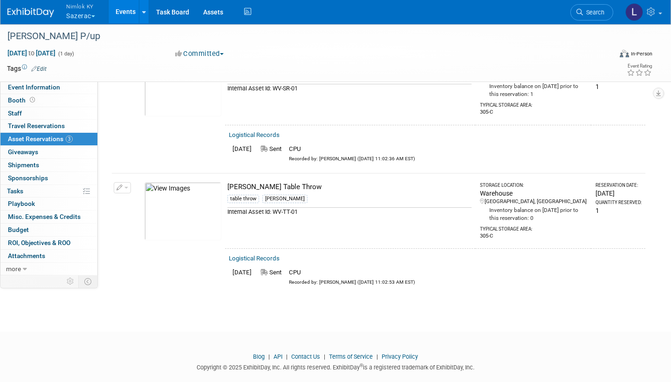
click at [129, 11] on link "Events" at bounding box center [126, 11] width 34 height 23
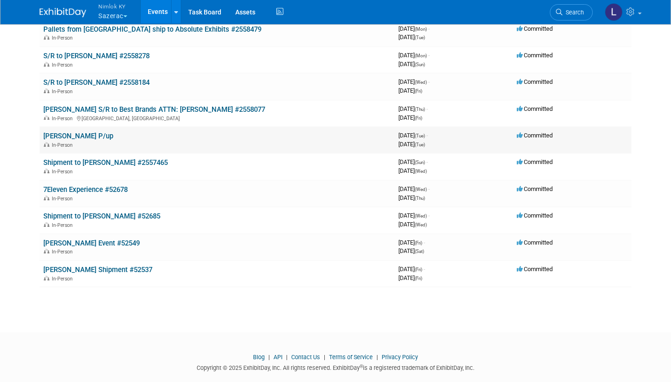
scroll to position [136, 0]
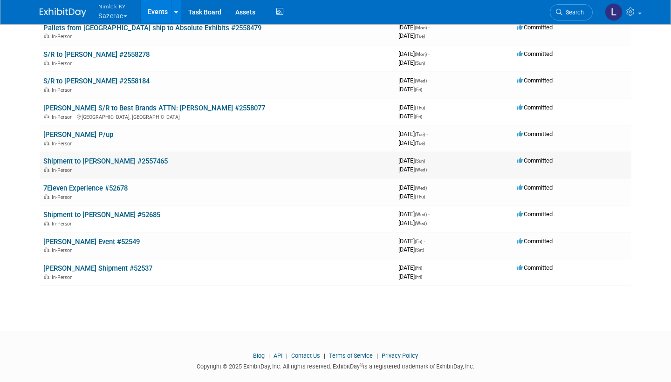
click at [84, 157] on link "Shipment to [PERSON_NAME] #2557465" at bounding box center [105, 161] width 124 height 8
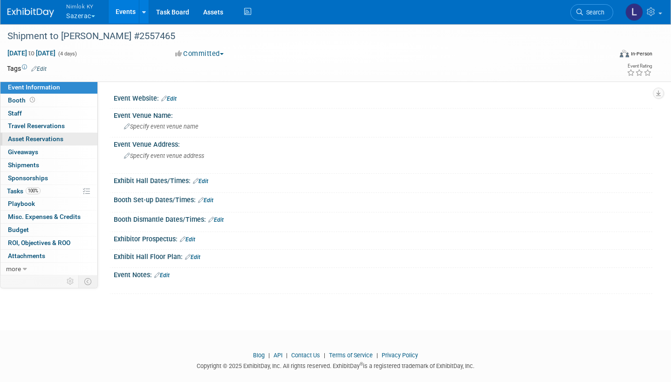
click at [52, 137] on span "Asset Reservations 0" at bounding box center [35, 138] width 55 height 7
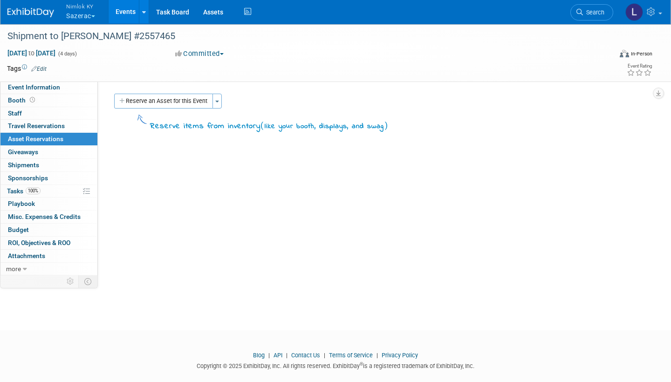
click at [126, 11] on link "Events" at bounding box center [126, 11] width 34 height 23
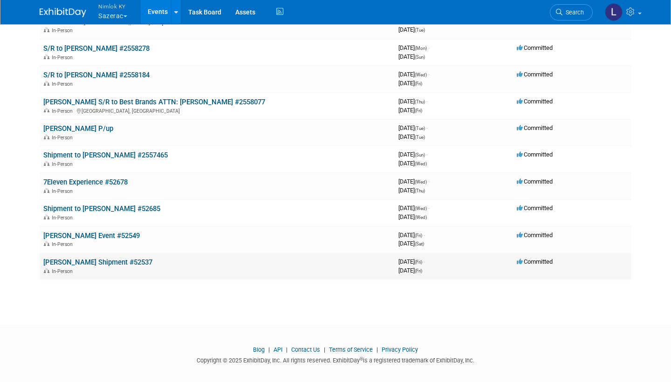
scroll to position [142, 0]
click at [96, 178] on link "7Eleven Experience #52678" at bounding box center [85, 182] width 84 height 8
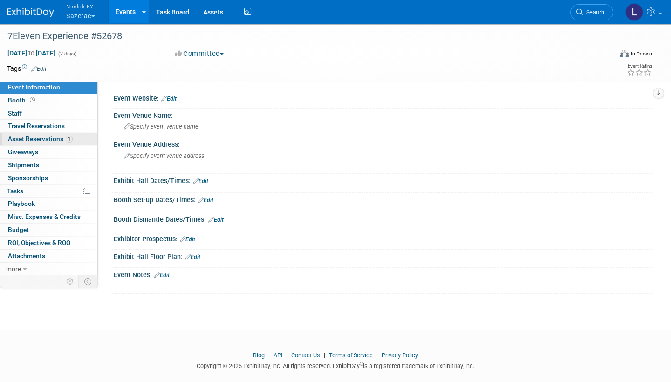
click at [48, 138] on span "Asset Reservations 1" at bounding box center [40, 138] width 65 height 7
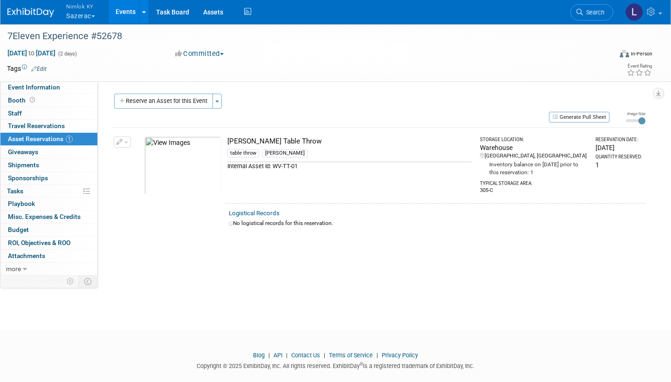
click at [128, 12] on link "Events" at bounding box center [126, 11] width 34 height 23
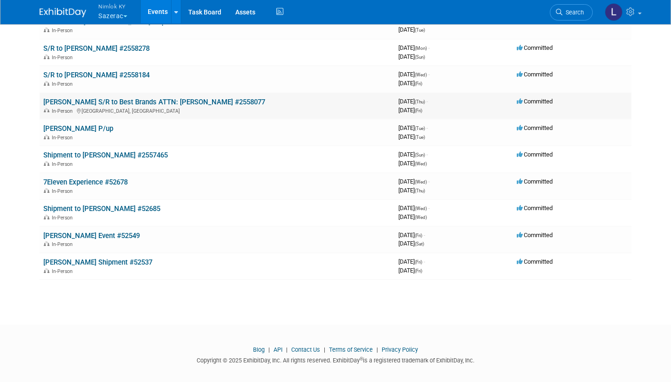
scroll to position [142, 0]
click at [107, 205] on link "Shipment to [PERSON_NAME] #52685" at bounding box center [101, 209] width 117 height 8
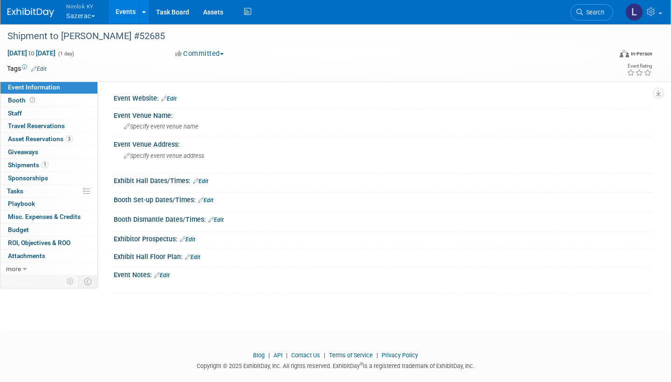
click at [133, 8] on link "Events" at bounding box center [126, 11] width 34 height 23
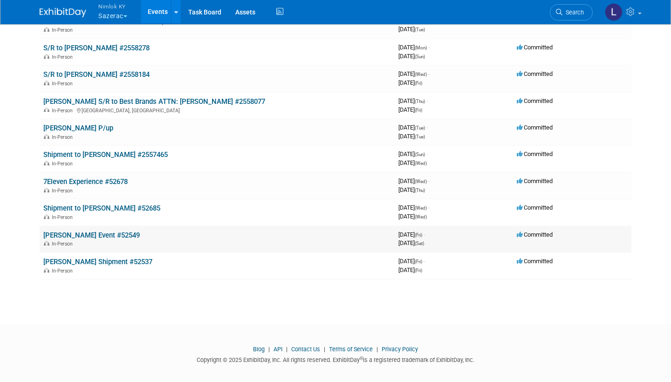
scroll to position [142, 0]
click at [101, 232] on link "[PERSON_NAME] Event #52549" at bounding box center [91, 236] width 96 height 8
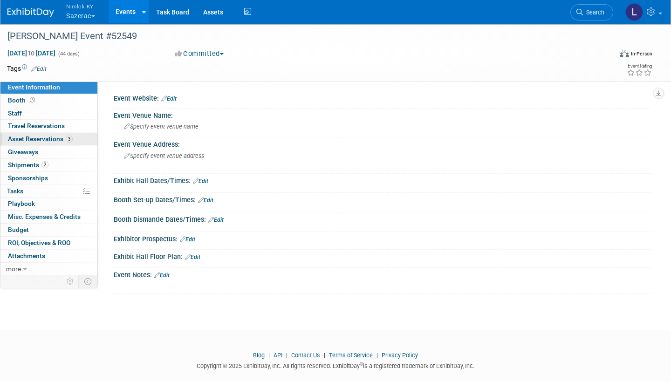
click at [52, 138] on span "Asset Reservations 3" at bounding box center [40, 138] width 65 height 7
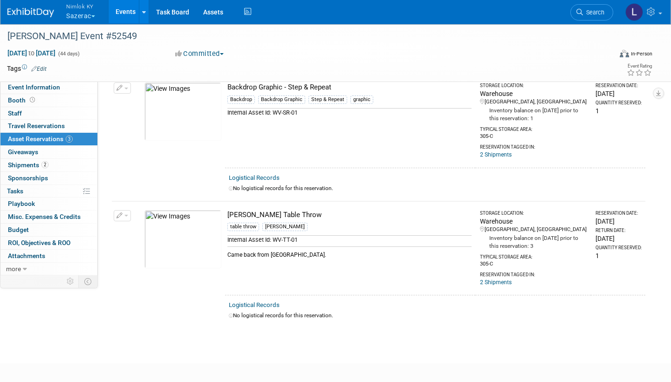
scroll to position [182, 0]
click at [127, 10] on link "Events" at bounding box center [126, 11] width 34 height 23
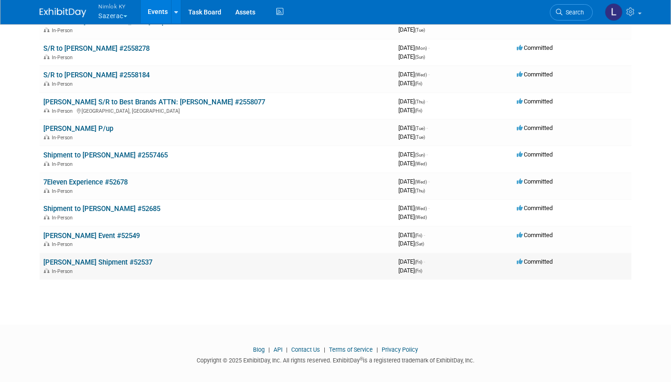
scroll to position [142, 0]
click at [95, 259] on link "[PERSON_NAME] Shipment #52537" at bounding box center [97, 263] width 109 height 8
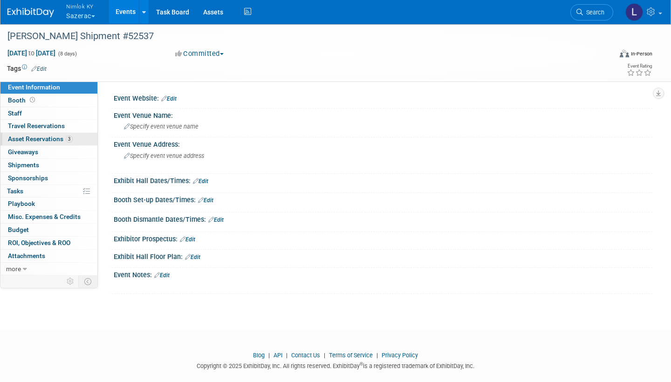
click at [49, 139] on span "Asset Reservations 3" at bounding box center [40, 138] width 65 height 7
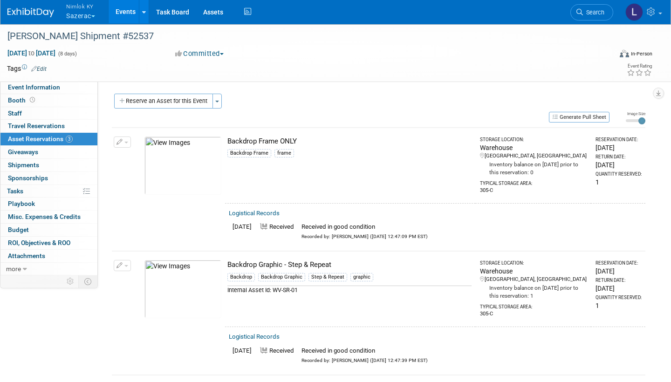
click at [129, 11] on link "Events" at bounding box center [126, 11] width 34 height 23
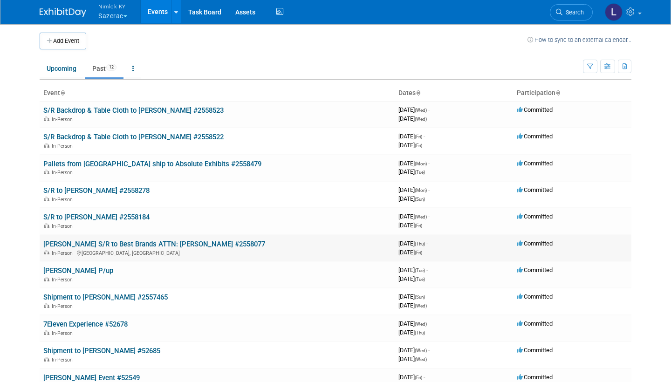
click at [116, 240] on link "[PERSON_NAME] S/R to Best Brands ATTN: [PERSON_NAME] #2558077" at bounding box center [154, 244] width 222 height 8
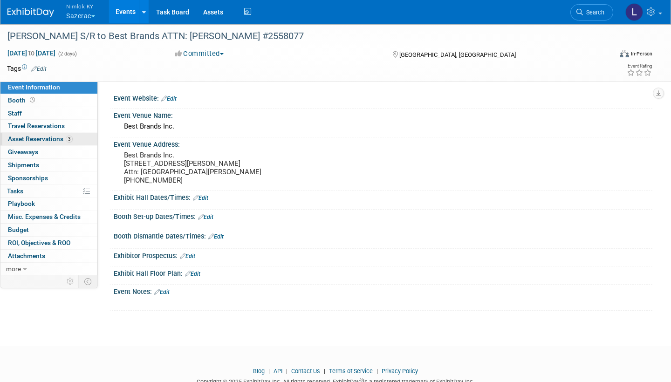
click at [47, 137] on span "Asset Reservations 3" at bounding box center [40, 138] width 65 height 7
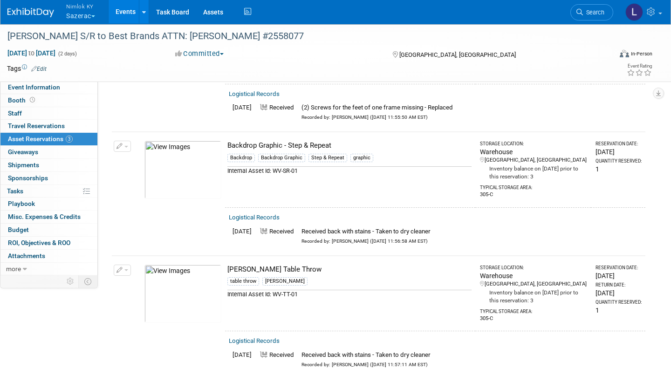
scroll to position [121, 0]
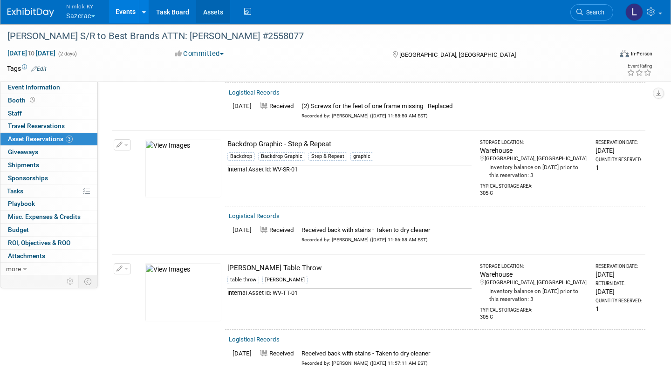
click at [217, 12] on link "Assets" at bounding box center [213, 11] width 34 height 23
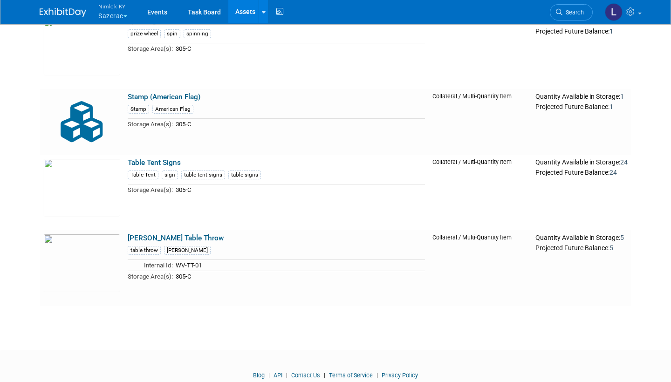
scroll to position [1678, 0]
click at [161, 11] on link "Events" at bounding box center [157, 11] width 34 height 23
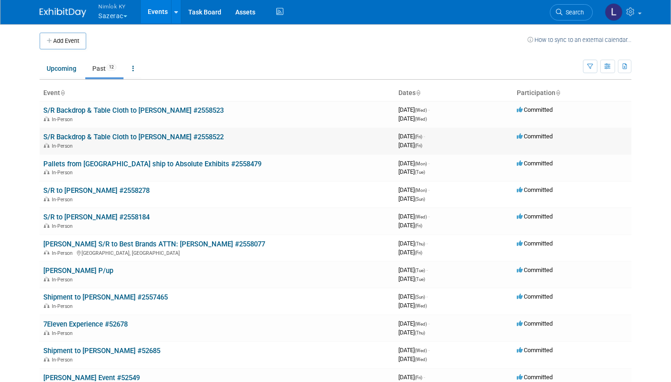
click at [143, 134] on link "S/R Backdrop & Table Cloth to [PERSON_NAME] #2558522" at bounding box center [133, 137] width 180 height 8
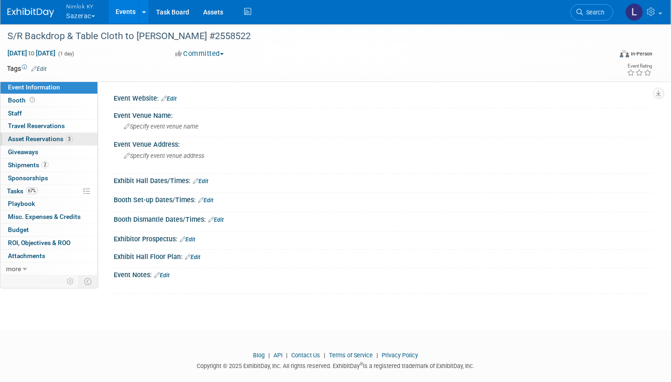
click at [55, 137] on span "Asset Reservations 3" at bounding box center [40, 138] width 65 height 7
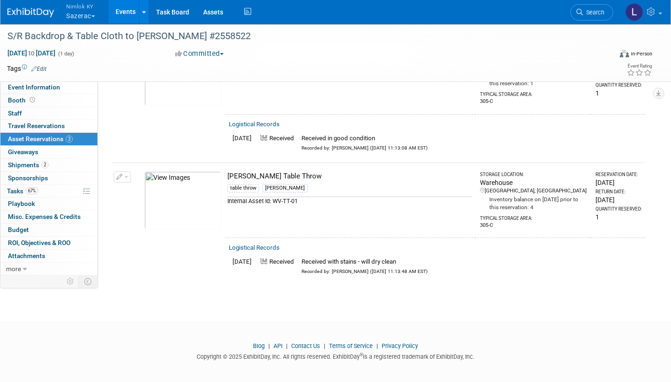
scroll to position [212, 0]
click at [271, 245] on link "Logistical Records" at bounding box center [254, 248] width 51 height 7
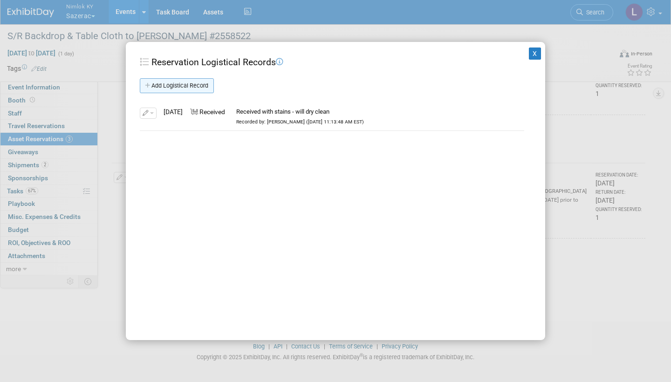
click at [198, 86] on link "Add Logistical Record" at bounding box center [177, 85] width 74 height 15
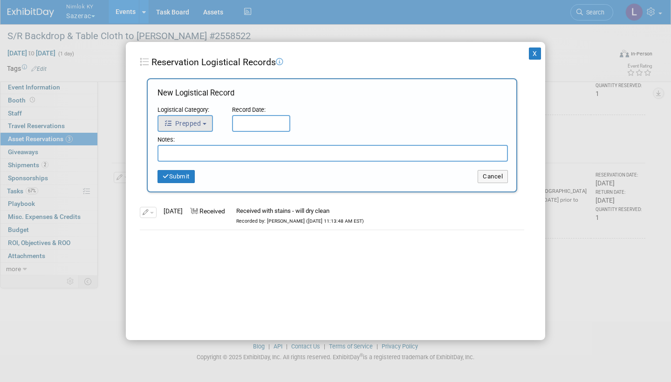
click at [205, 123] on b "button" at bounding box center [205, 124] width 4 height 2
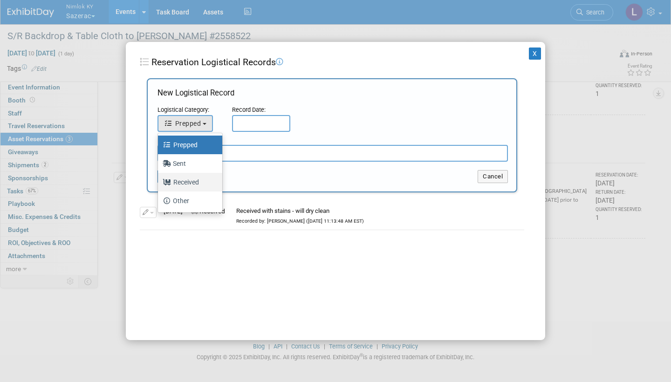
click at [192, 180] on label "Received" at bounding box center [188, 182] width 50 height 15
click at [159, 180] on input "Received" at bounding box center [156, 181] width 6 height 6
select select "3"
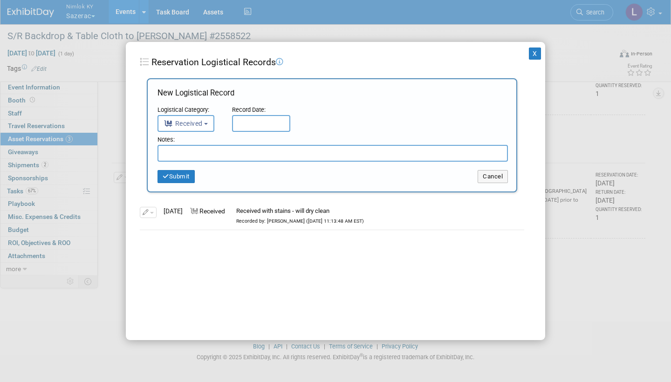
click at [248, 122] on input "text" at bounding box center [261, 123] width 58 height 17
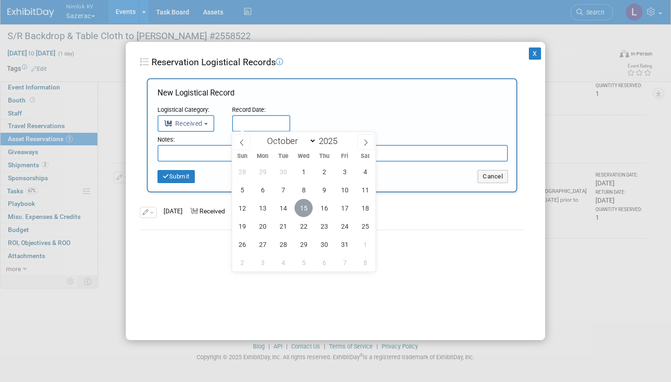
click at [302, 207] on span "15" at bounding box center [303, 208] width 18 height 18
type input "[DATE]"
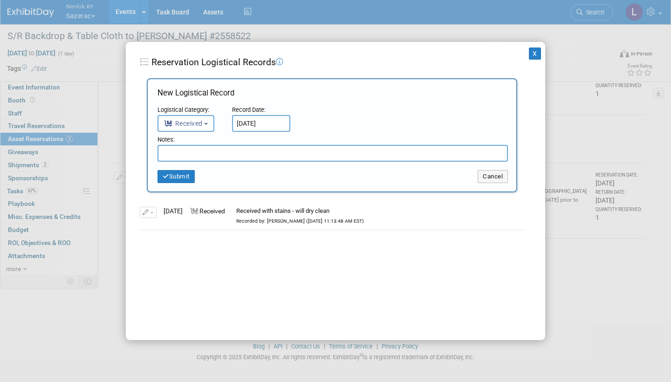
click at [197, 152] on input "text" at bounding box center [332, 153] width 350 height 17
type input "Picked up from dry cleaner"
click at [182, 175] on button "Submit" at bounding box center [175, 176] width 37 height 13
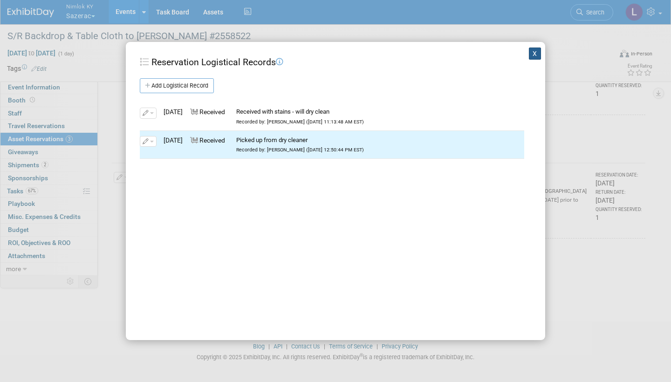
click at [533, 55] on button "X" at bounding box center [535, 54] width 12 height 12
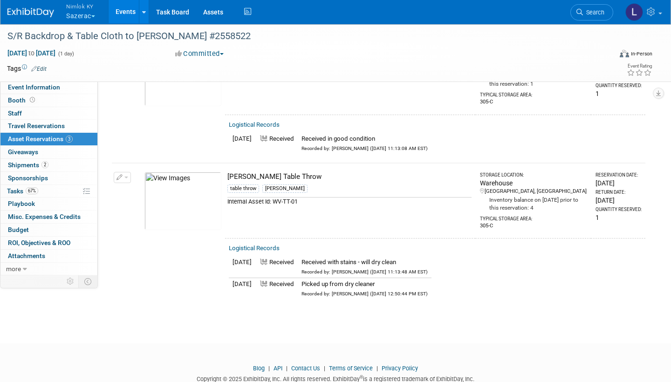
click at [129, 11] on link "Events" at bounding box center [126, 11] width 34 height 23
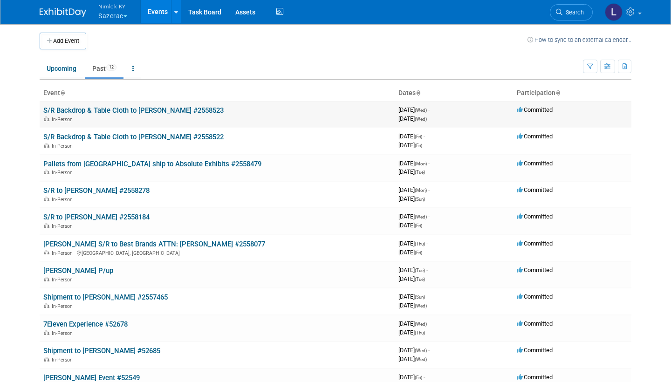
click at [135, 109] on link "S/R Backdrop & Table Cloth to [PERSON_NAME] #2558523" at bounding box center [133, 110] width 180 height 8
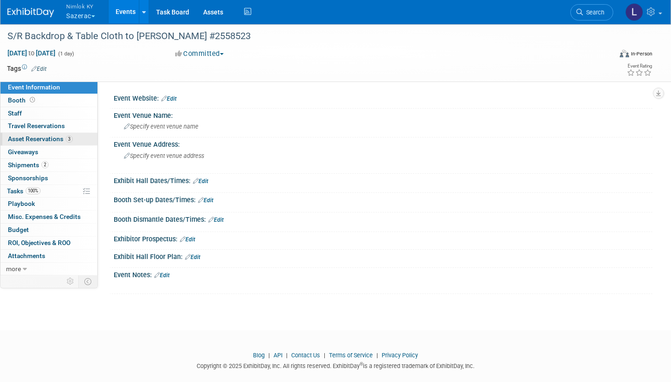
click at [50, 137] on span "Asset Reservations 3" at bounding box center [40, 138] width 65 height 7
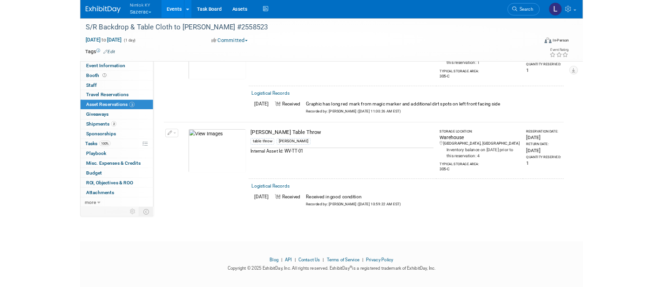
scroll to position [212, 0]
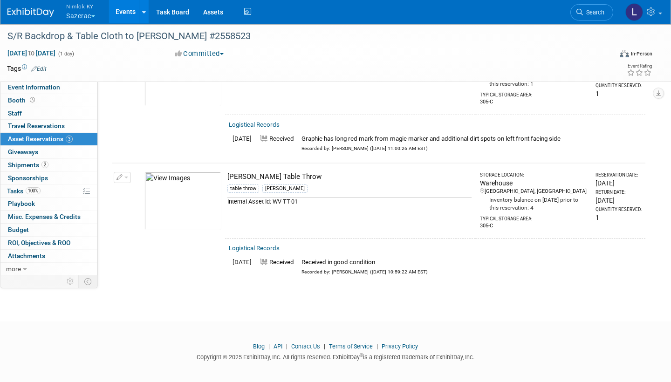
click at [265, 121] on link "Logistical Records" at bounding box center [254, 124] width 51 height 7
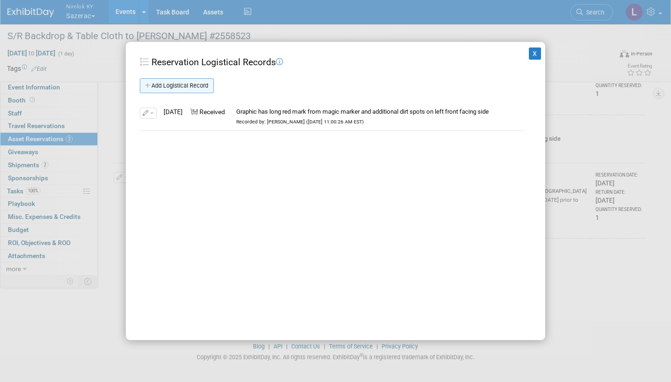
click at [198, 80] on link "Add Logistical Record" at bounding box center [177, 85] width 74 height 15
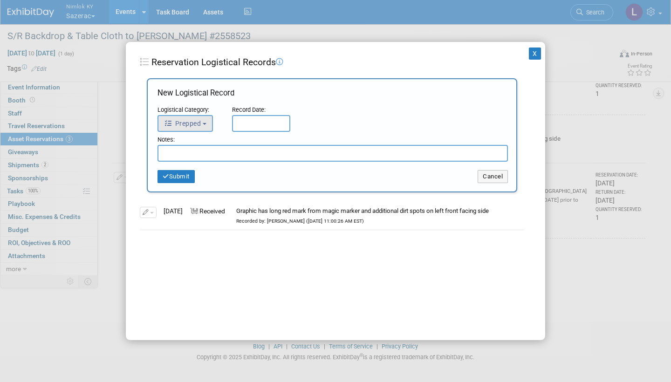
click at [206, 122] on button "Prepped" at bounding box center [184, 123] width 55 height 17
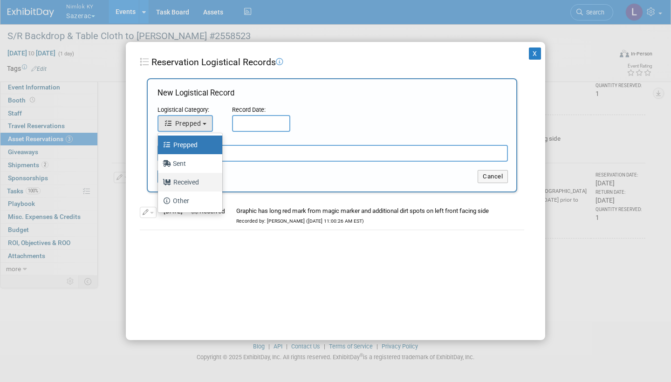
click at [193, 179] on label "Received" at bounding box center [188, 182] width 50 height 15
click at [159, 179] on input "Received" at bounding box center [156, 181] width 6 height 6
select select "3"
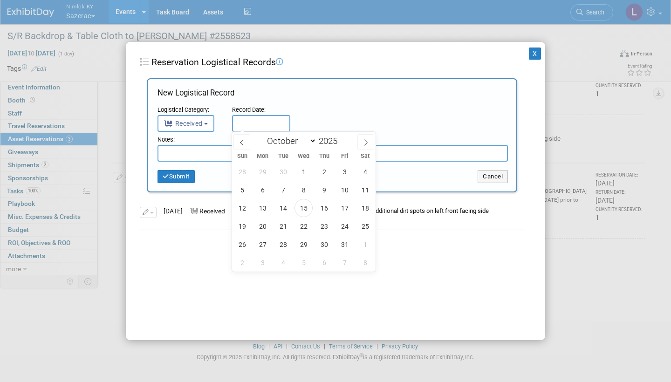
click at [250, 123] on input "text" at bounding box center [261, 123] width 58 height 17
click at [305, 206] on span "15" at bounding box center [303, 208] width 18 height 18
type input "[DATE]"
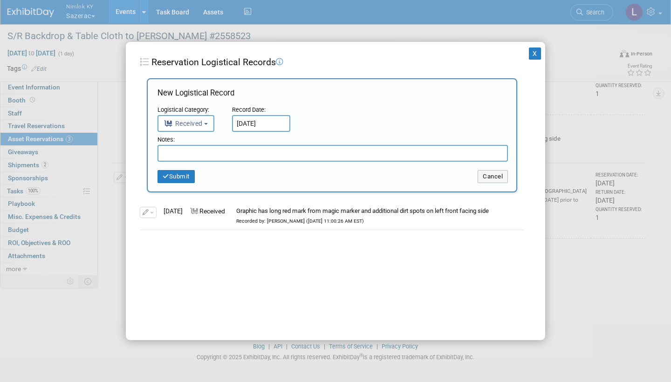
click at [188, 151] on input "text" at bounding box center [332, 153] width 350 height 17
type input "Picked up from dry cleaner - faint pink mark remaining"
click at [186, 175] on button "Submit" at bounding box center [175, 176] width 37 height 13
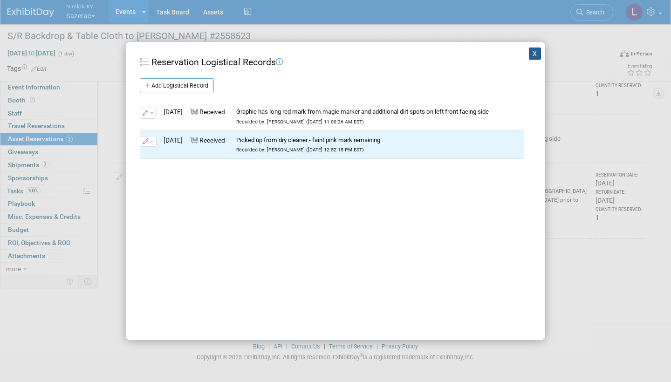
click at [537, 52] on button "X" at bounding box center [535, 54] width 12 height 12
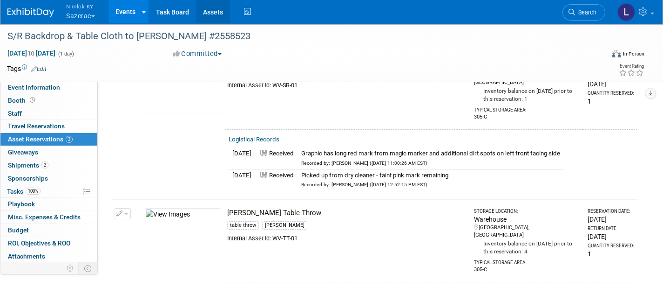
click at [209, 10] on link "Assets" at bounding box center [213, 11] width 34 height 23
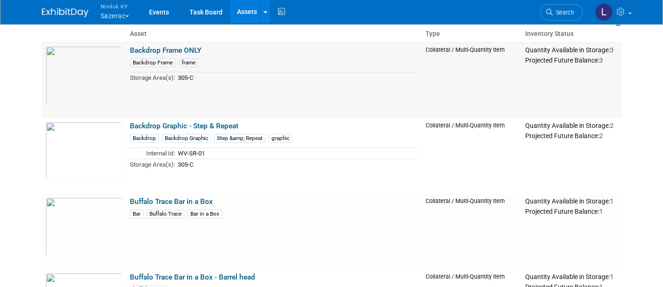
scroll to position [73, 0]
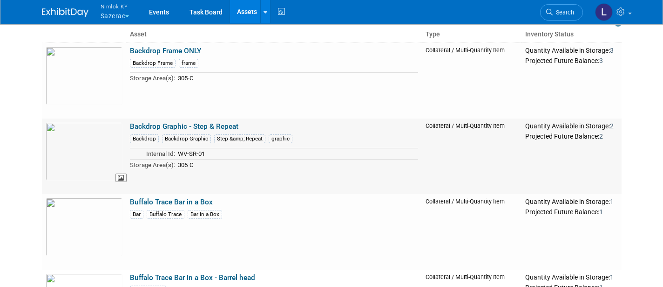
click at [84, 145] on img at bounding box center [84, 151] width 77 height 58
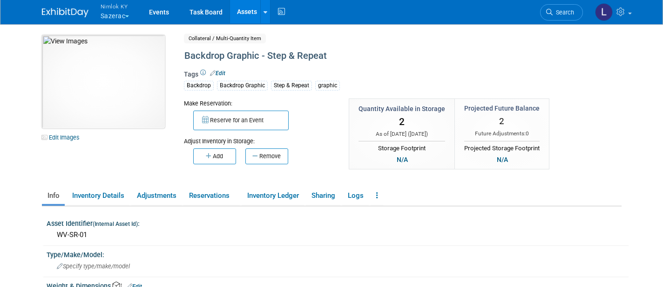
click at [113, 79] on img at bounding box center [103, 81] width 123 height 93
